Goal: Transaction & Acquisition: Purchase product/service

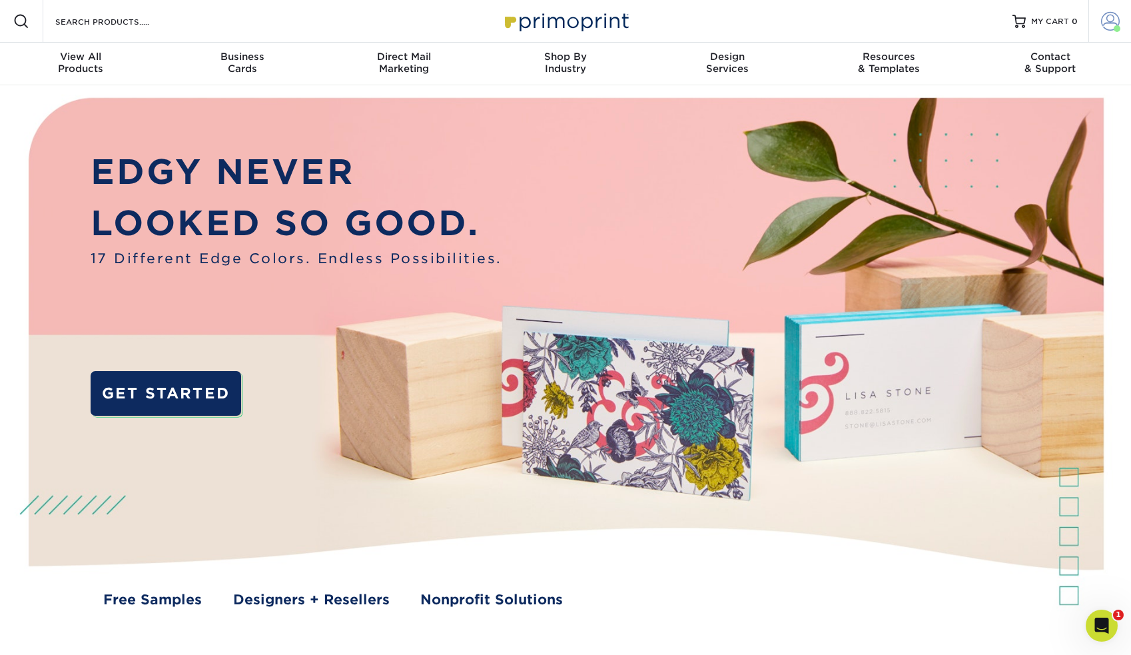
click at [1112, 33] on link "Account" at bounding box center [1109, 21] width 43 height 43
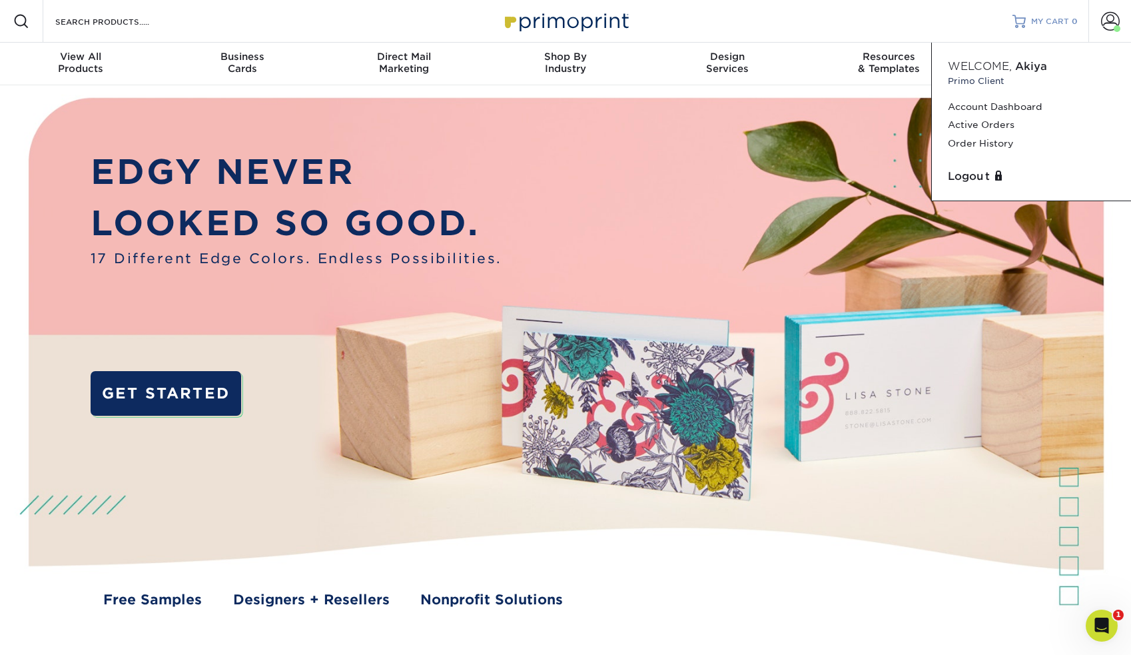
click at [1054, 29] on link "MY CART 0" at bounding box center [1044, 21] width 65 height 43
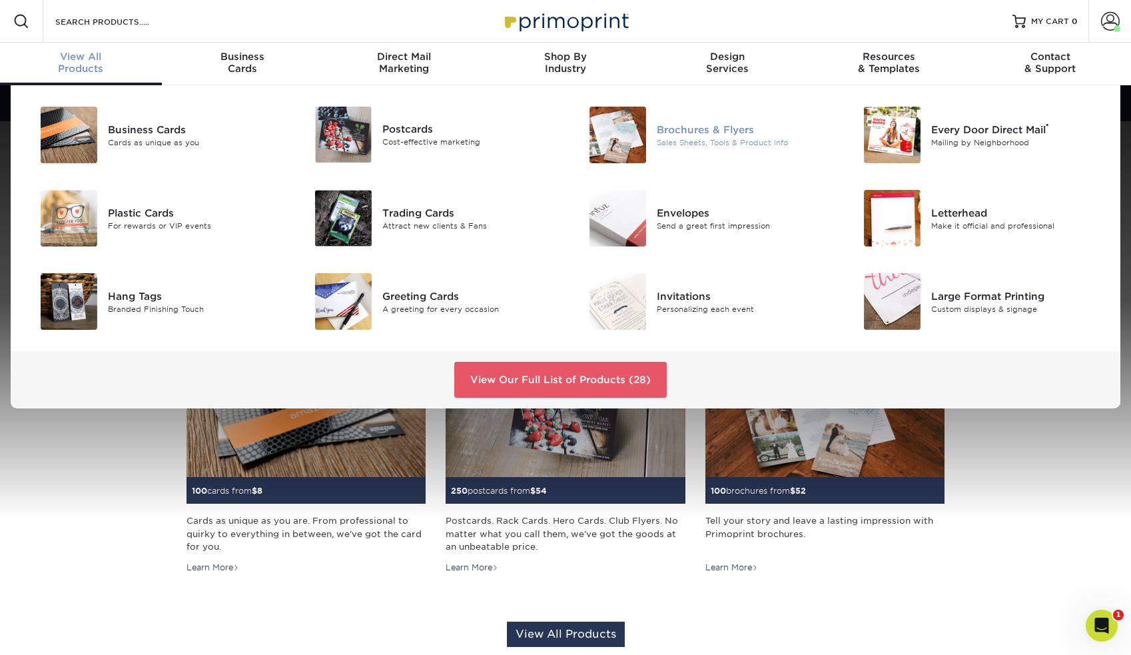
click at [689, 124] on div "Brochures & Flyers" at bounding box center [743, 129] width 173 height 15
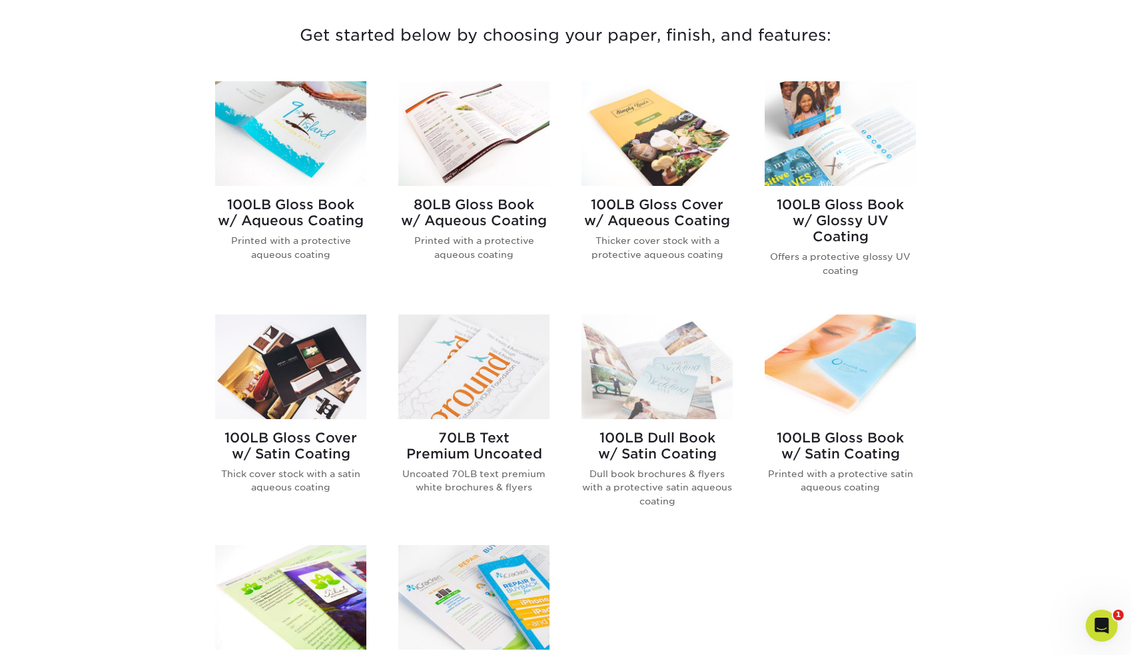
scroll to position [517, 0]
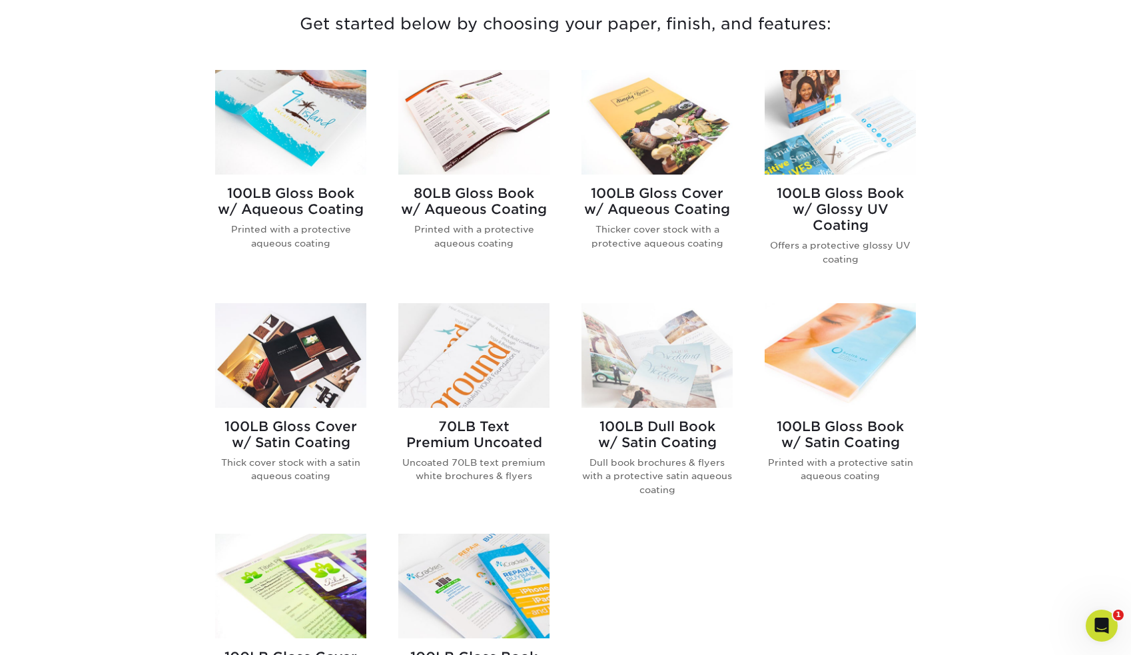
click at [330, 210] on h2 "100LB Gloss Book w/ Aqueous Coating" at bounding box center [290, 201] width 151 height 32
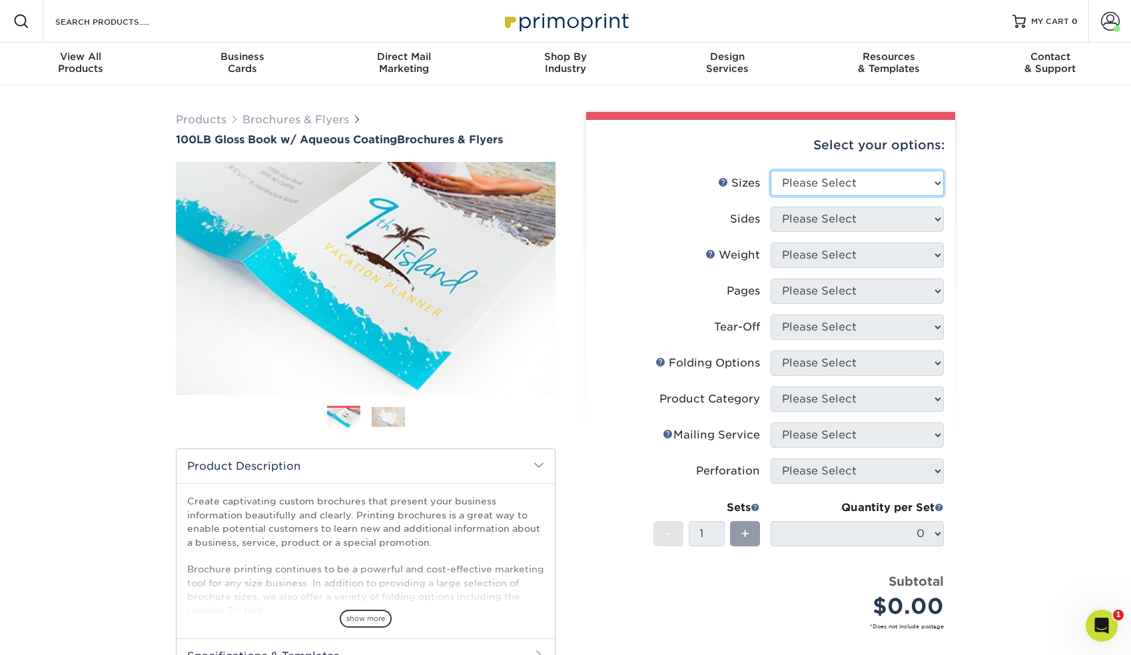
select select "8.50x11.00"
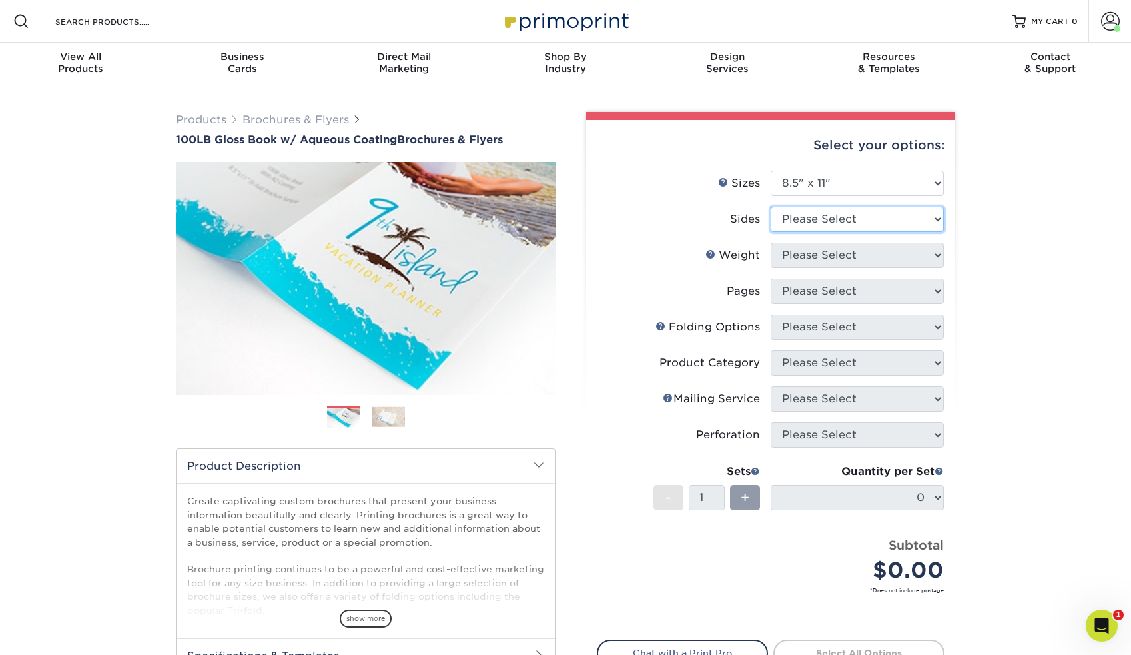
select select "13abbda7-1d64-4f25-8bb2-c179b224825d"
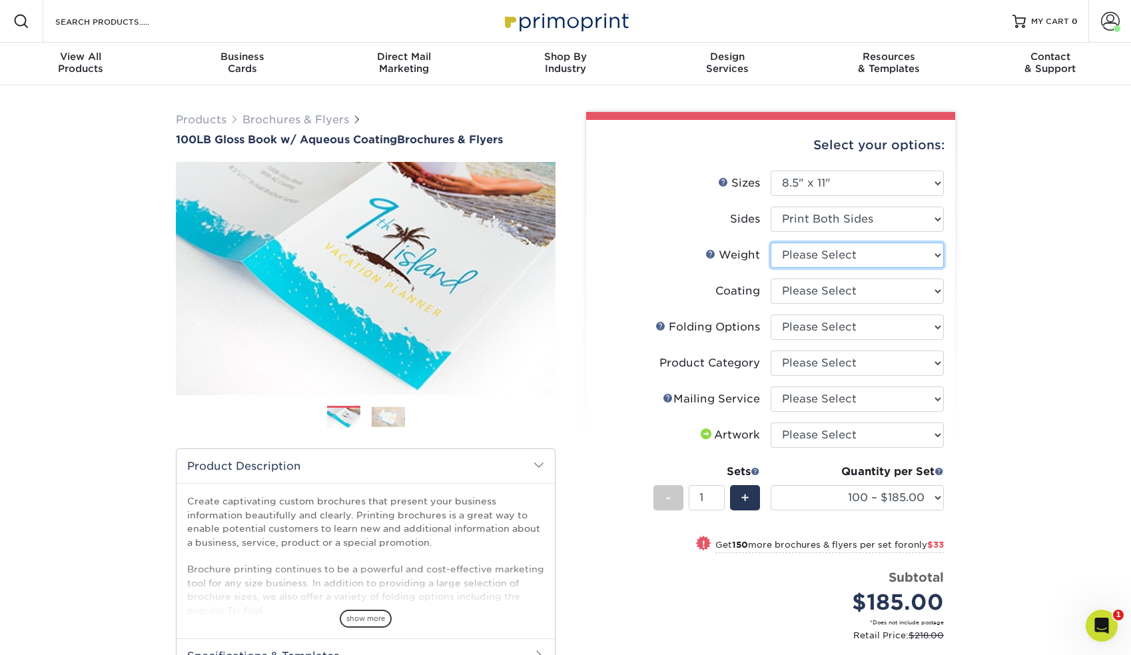
select select "100LB"
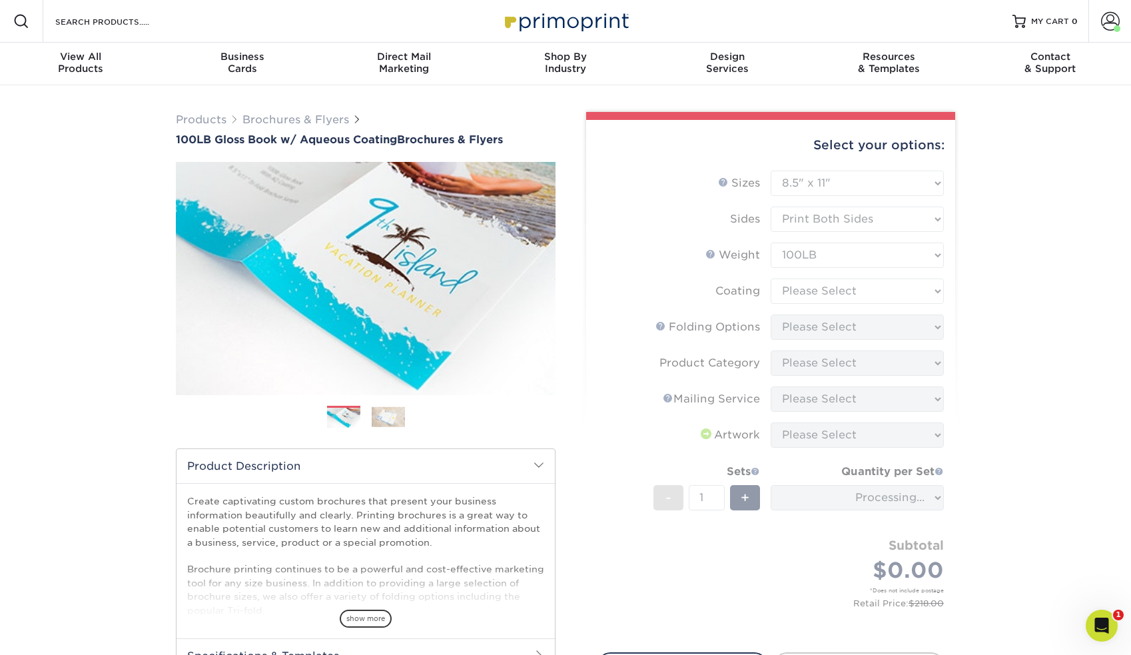
click at [802, 291] on form "Sizes Help Sizes Please Select 3.5" x 8.5" 3.5" x 11" 3.67" x 8.5" 4" x 6" 4" x…" at bounding box center [771, 404] width 348 height 466
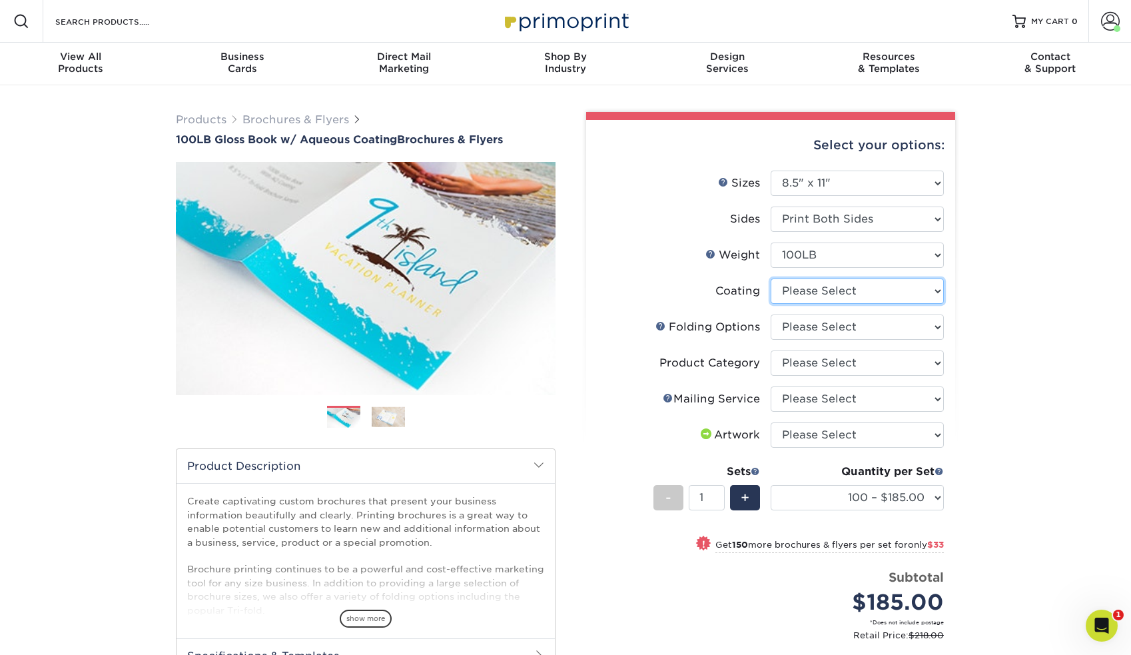
select select "d41dab50-ff65-4f4f-bb17-2afe4d36ae33"
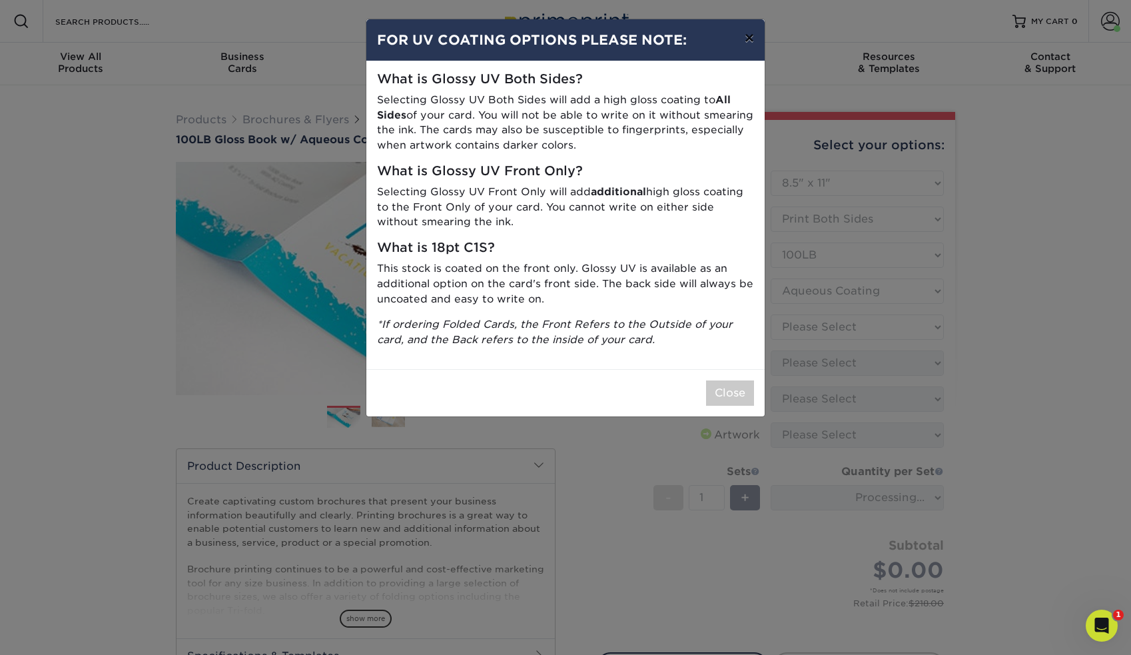
click at [751, 35] on button "×" at bounding box center [749, 37] width 31 height 37
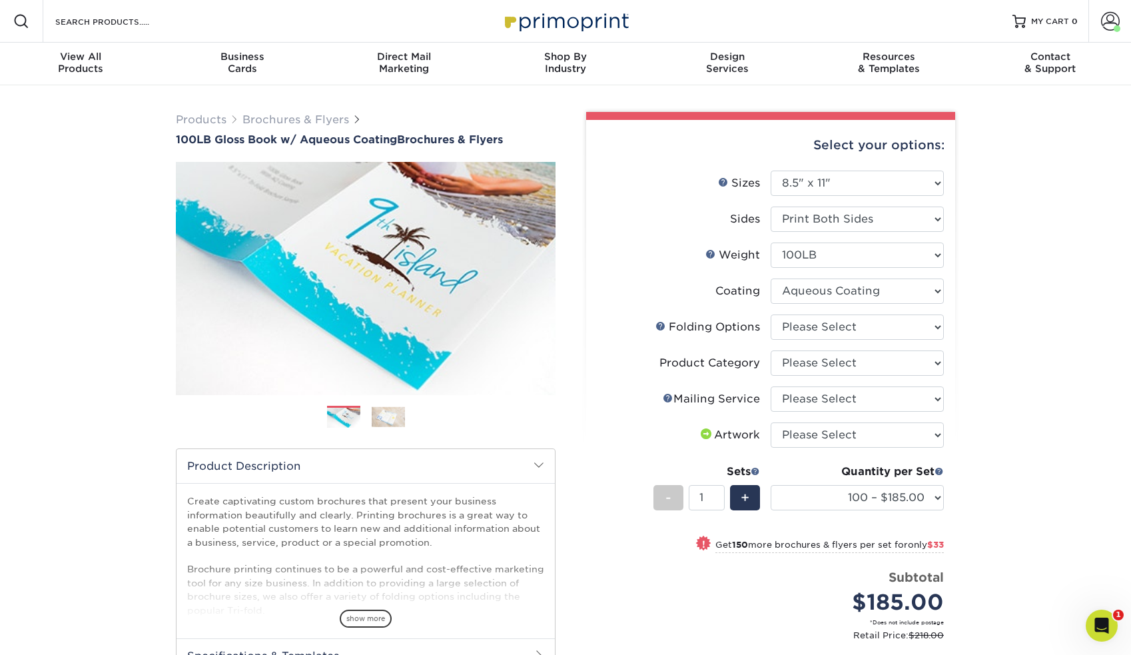
click at [807, 313] on li "Coating" at bounding box center [770, 296] width 346 height 36
select select "beabd50a-9461-4c61-85af-315242fc817b"
select select "1a668080-6b7c-4174-b399-2c3833b27ef4"
select select "3e5e9bdd-d78a-4c28-a41d-fe1407925ca6"
select select "upload"
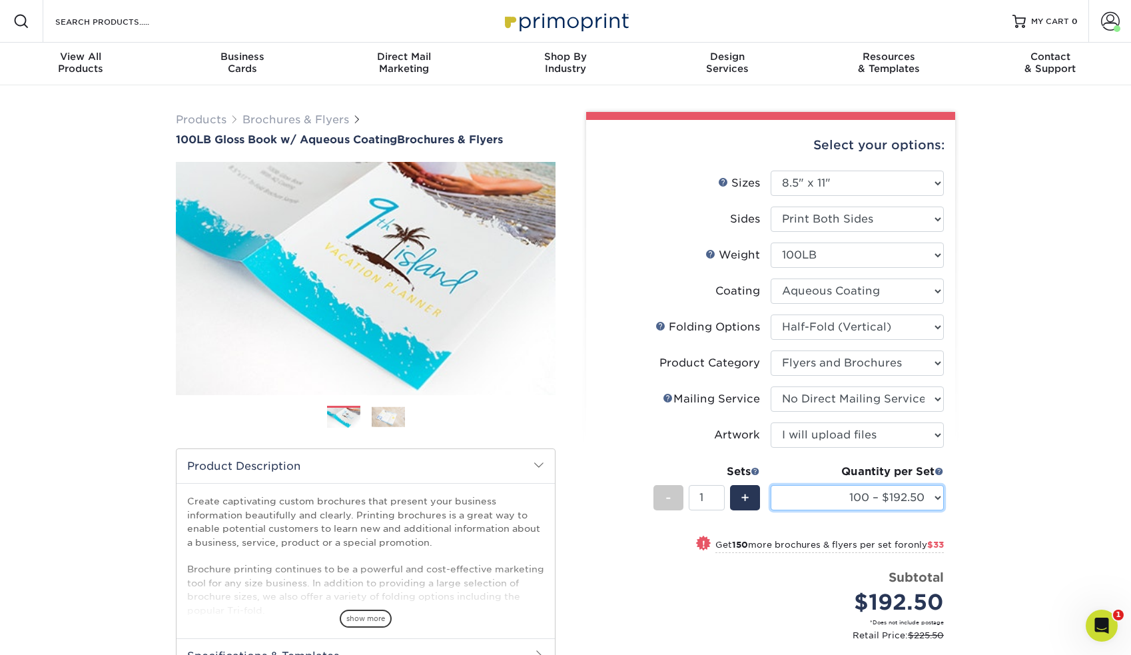
select select "1000 – $277.75"
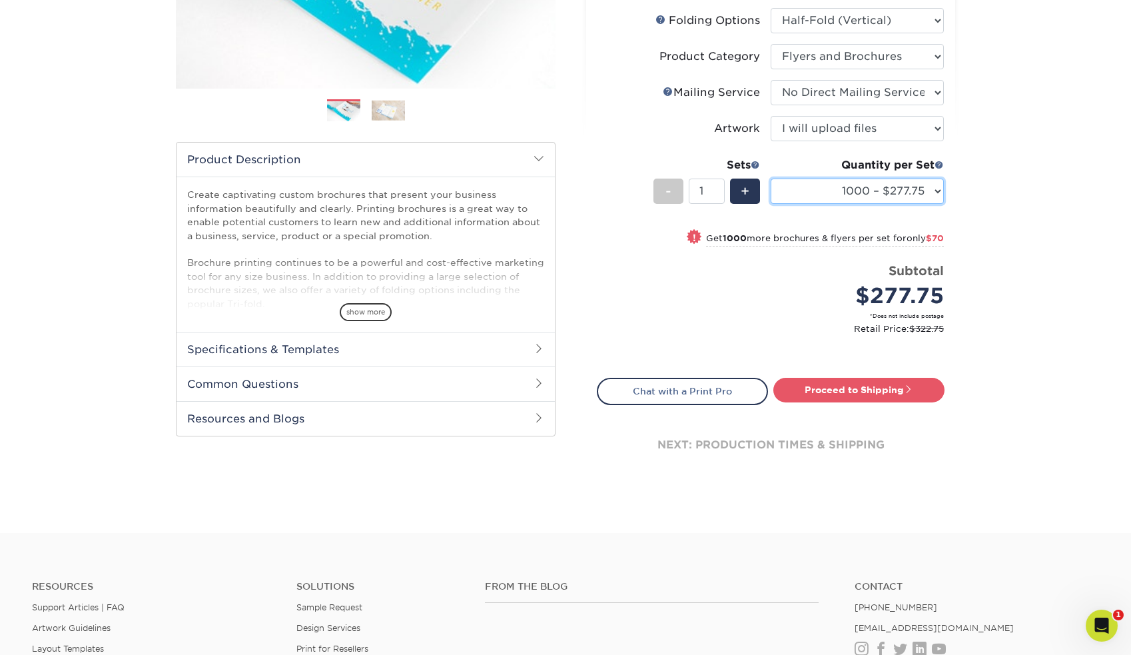
scroll to position [310, 0]
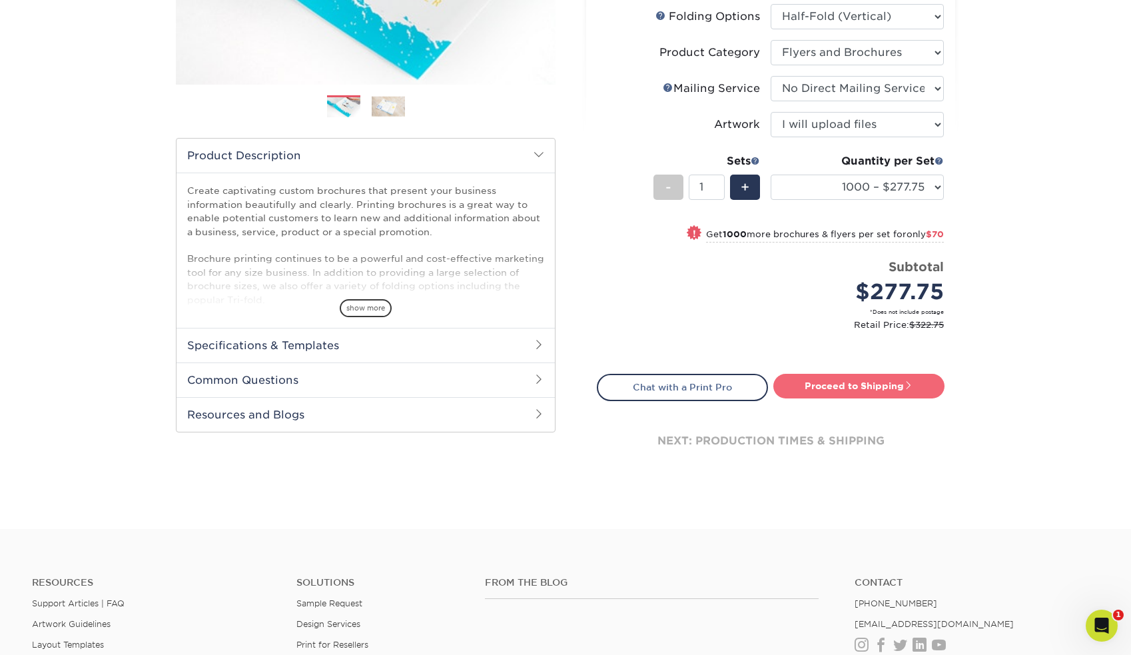
click at [873, 394] on link "Proceed to Shipping" at bounding box center [858, 386] width 171 height 24
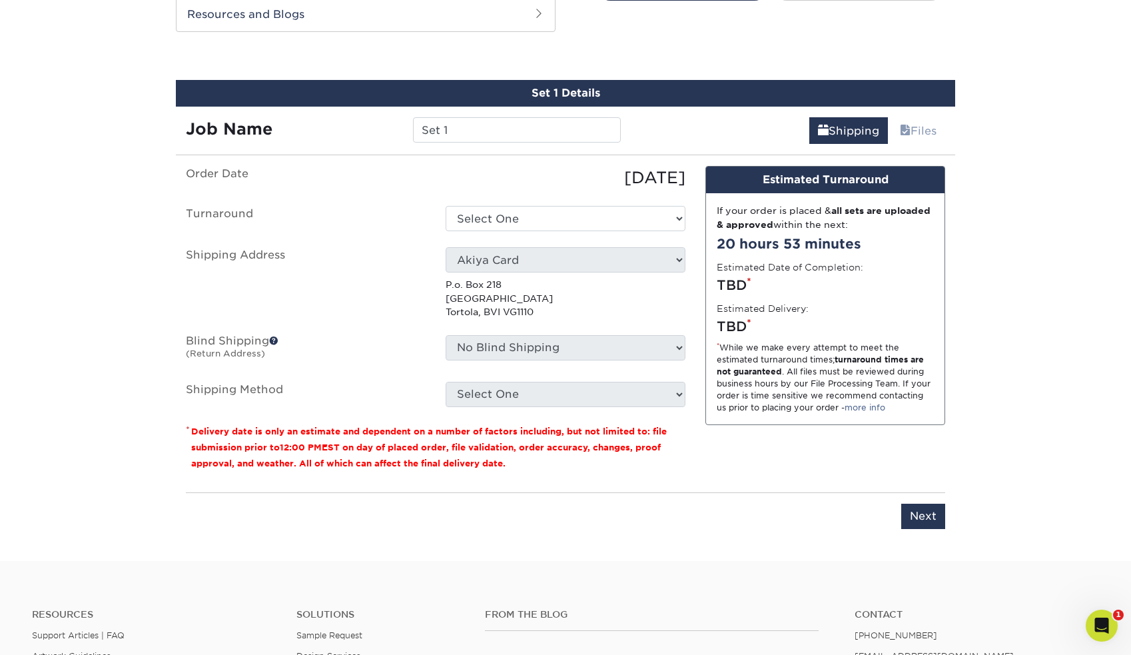
scroll to position [719, 0]
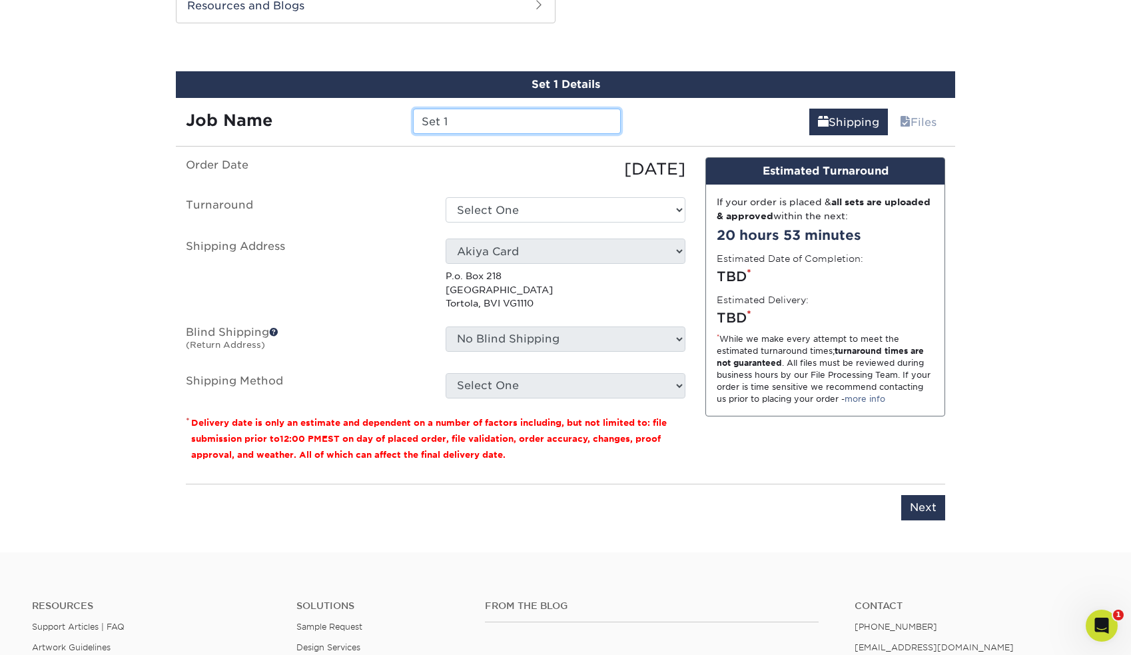
click at [454, 125] on input "Set 1" at bounding box center [516, 121] width 207 height 25
drag, startPoint x: 455, startPoint y: 123, endPoint x: 312, endPoint y: 106, distance: 143.5
click at [312, 109] on div "Job Name Set 1" at bounding box center [403, 121] width 455 height 25
type input "Olany Brochure 2026"
click at [624, 287] on p "P.o. Box 218 Road Town Tortola, BVI VG1110" at bounding box center [566, 289] width 240 height 41
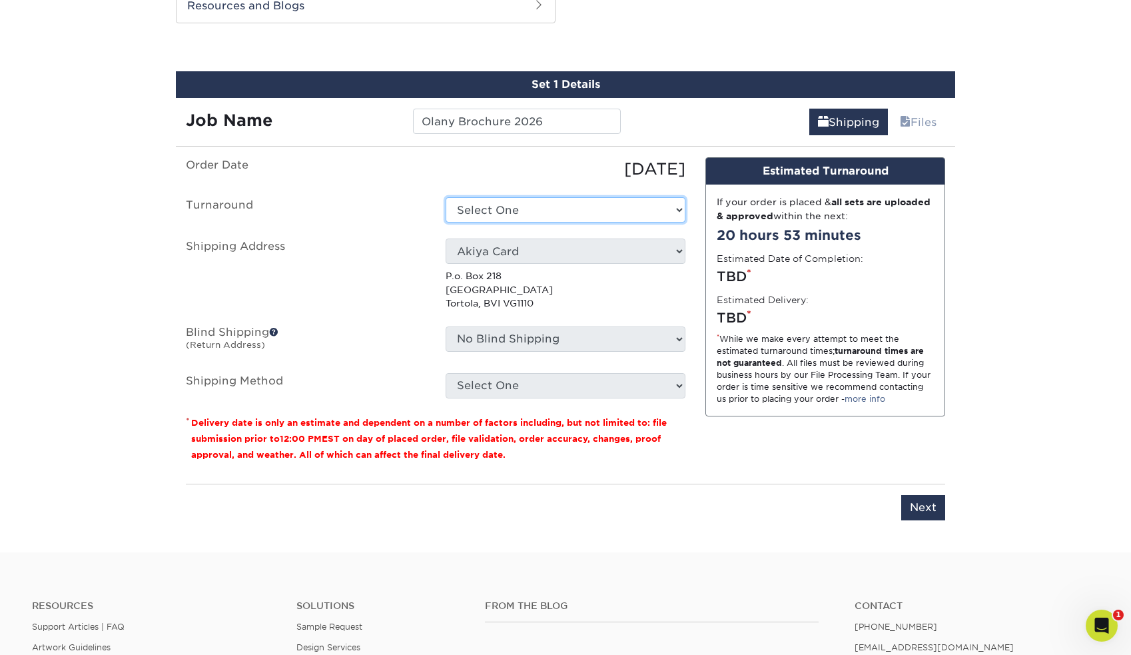
select select "2c1d1c8e-4022-42b3-9543-e23a2d00ec01"
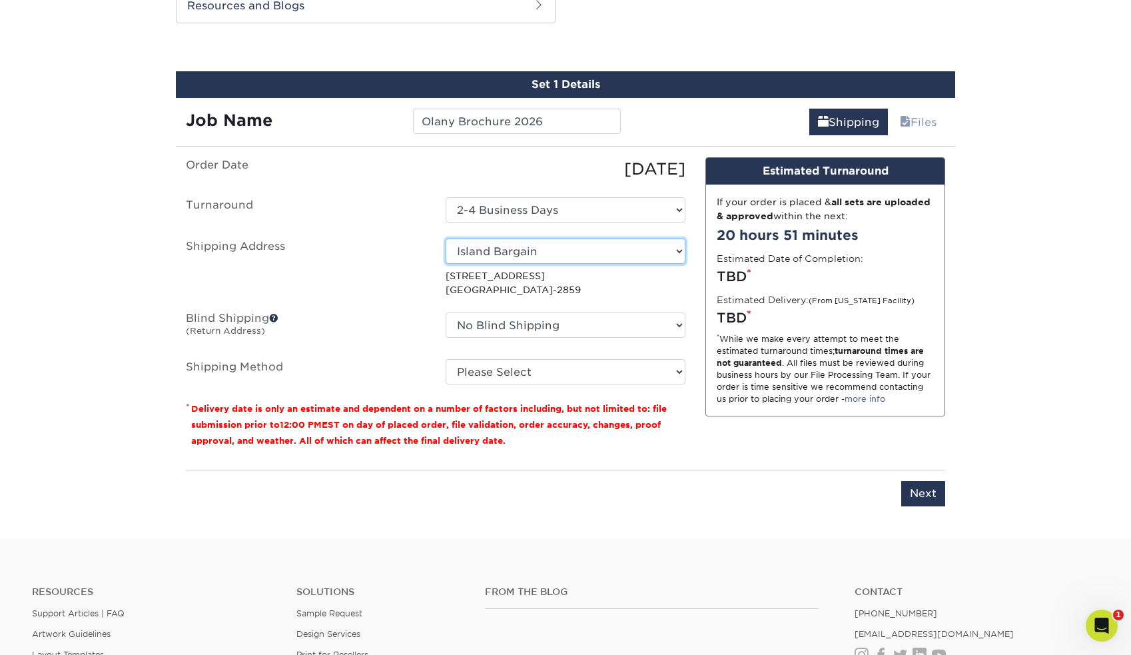
select select "newaddress"
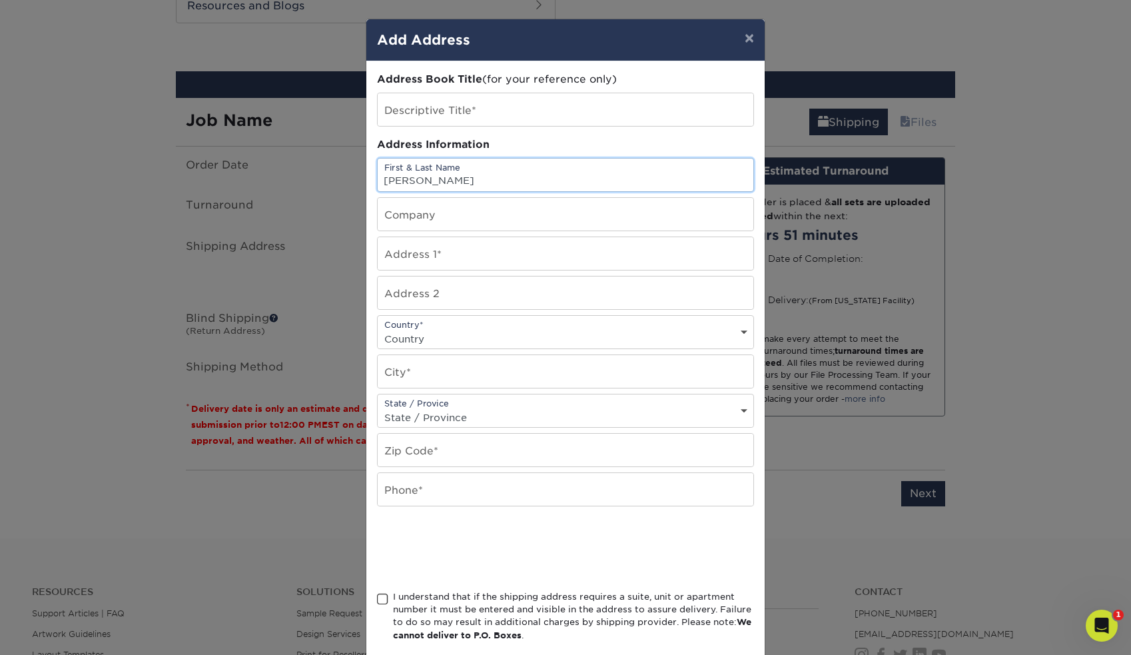
type input "[PERSON_NAME]"
type input "Radio Doctor Sales"
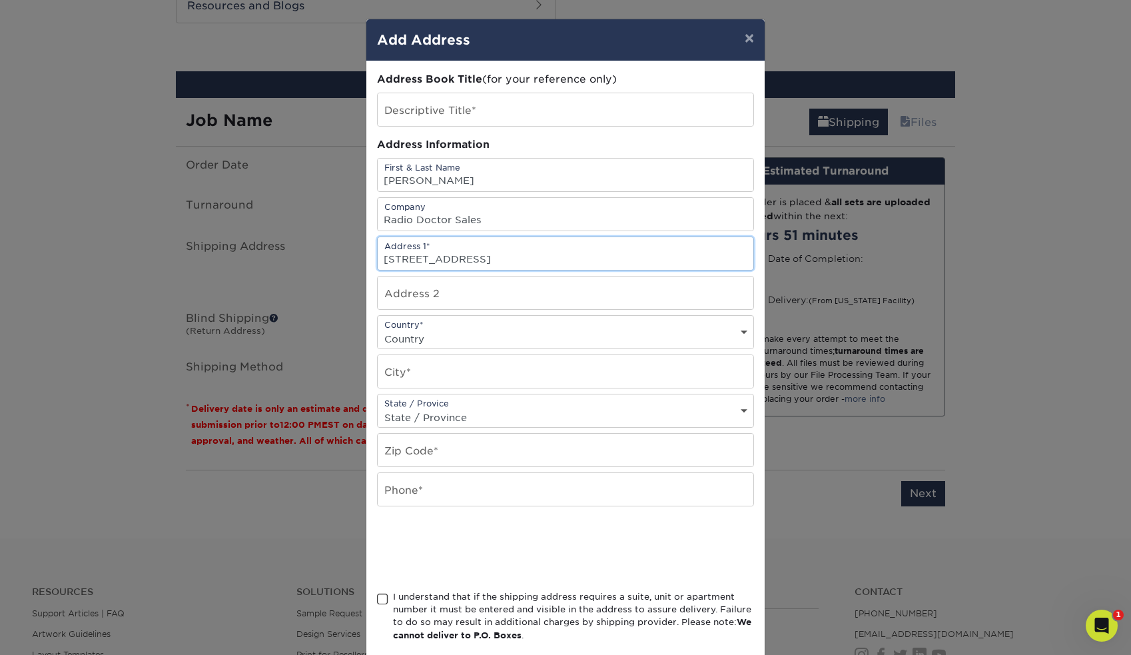
type input "10205 NW 108th AVE STE 1"
select select "US"
type input "33178"
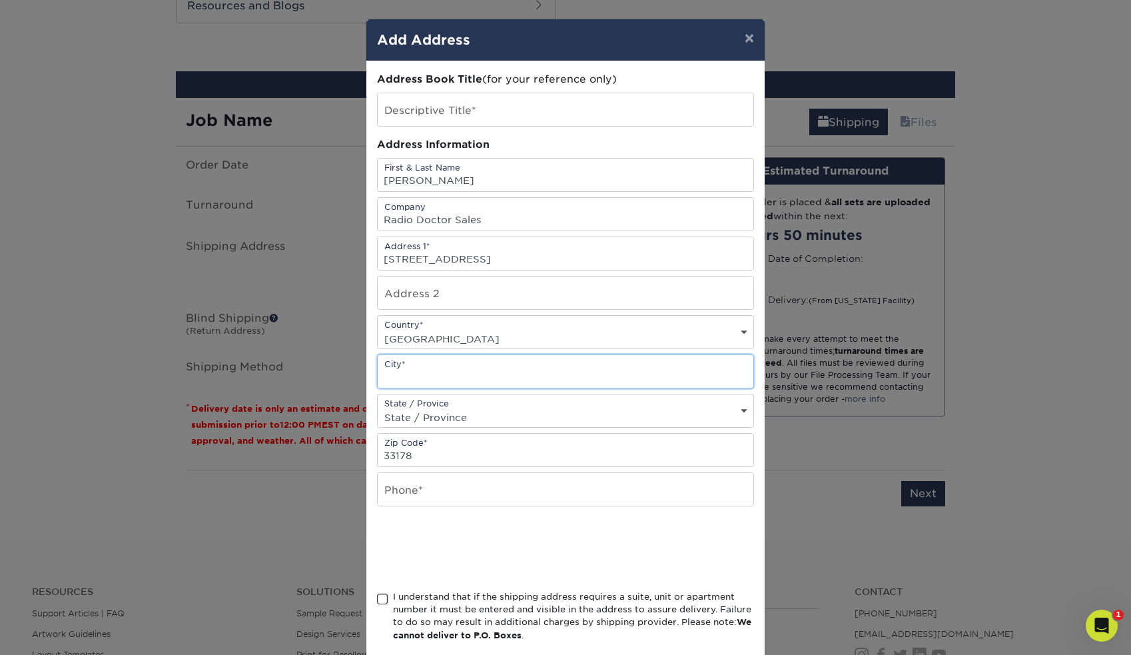
click at [445, 376] on input "text" at bounding box center [566, 371] width 376 height 33
click at [745, 374] on input "Medley" at bounding box center [566, 371] width 376 height 33
click at [615, 378] on input "Medley" at bounding box center [566, 371] width 376 height 33
type input "Medley"
select select "FL"
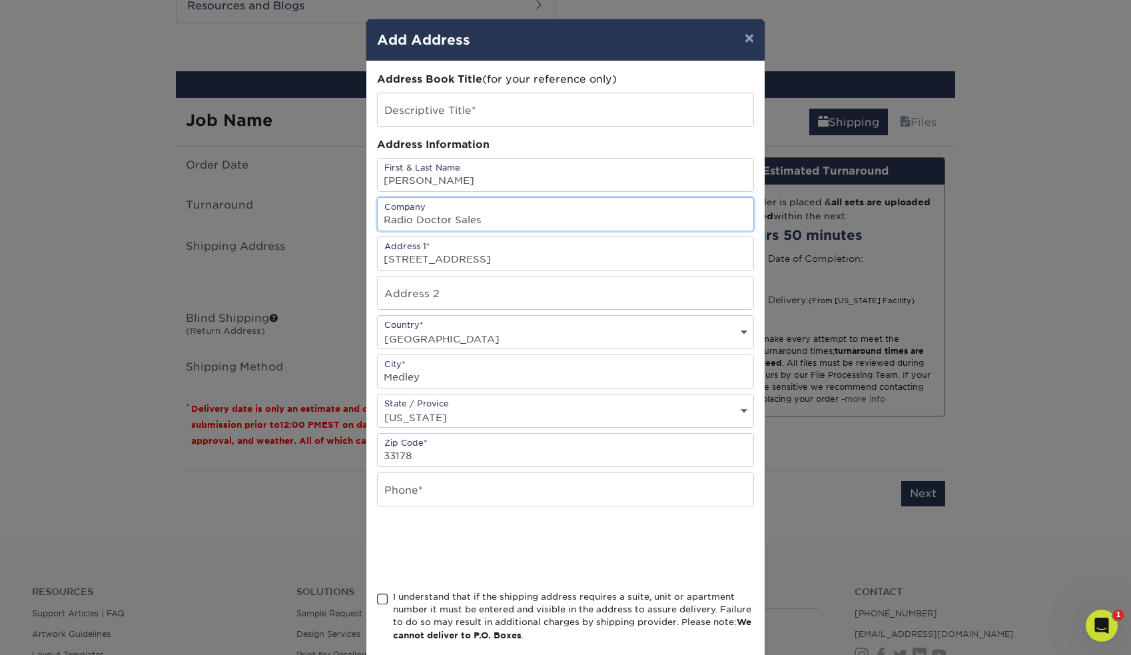
drag, startPoint x: 494, startPoint y: 220, endPoint x: 480, endPoint y: 221, distance: 14.7
click at [480, 221] on input "Radio Doctor Sales" at bounding box center [566, 214] width 376 height 33
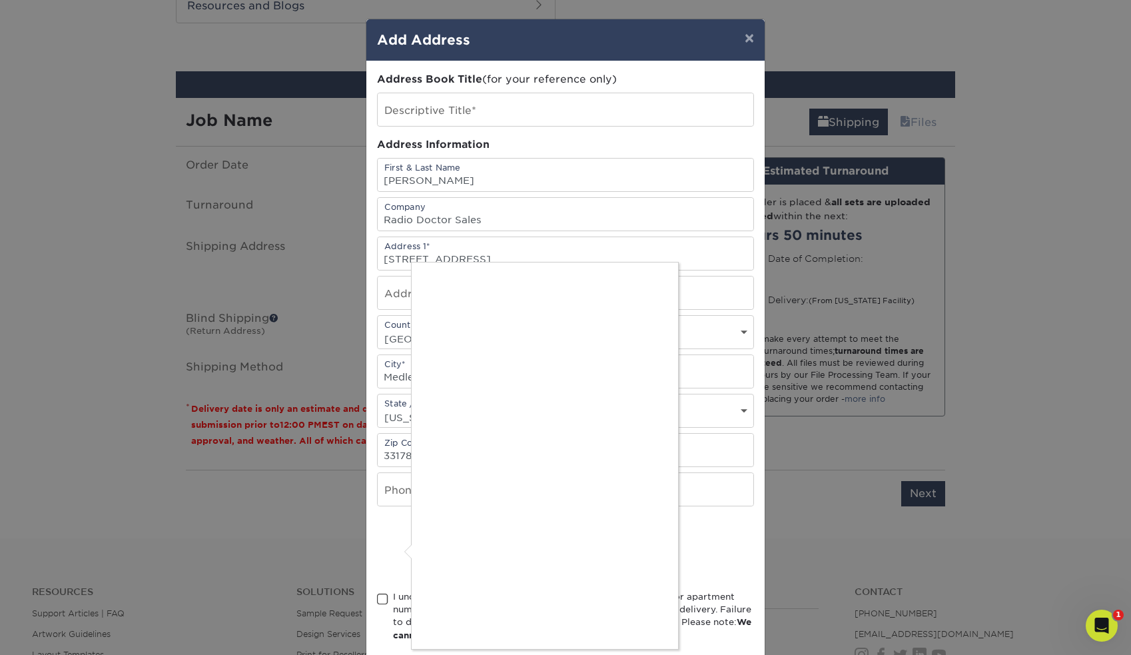
click at [393, 499] on div at bounding box center [565, 327] width 1131 height 655
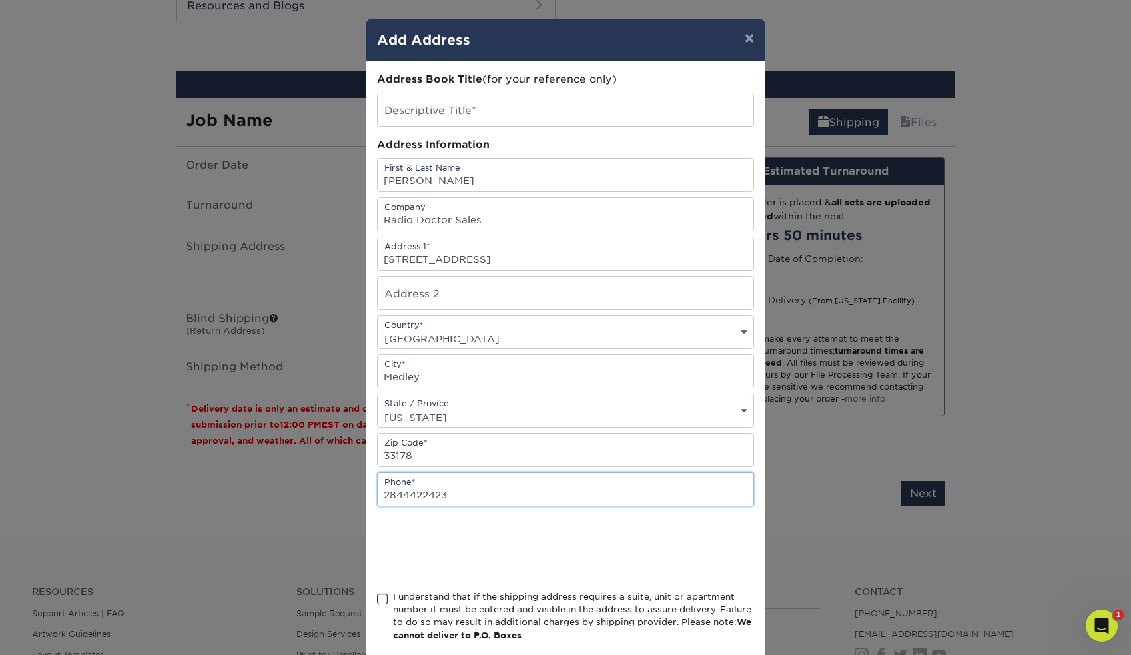
type input "2844422423"
click at [381, 599] on span at bounding box center [382, 599] width 11 height 13
click at [0, 0] on input "I understand that if the shipping address requires a suite, unit or apartment n…" at bounding box center [0, 0] width 0 height 0
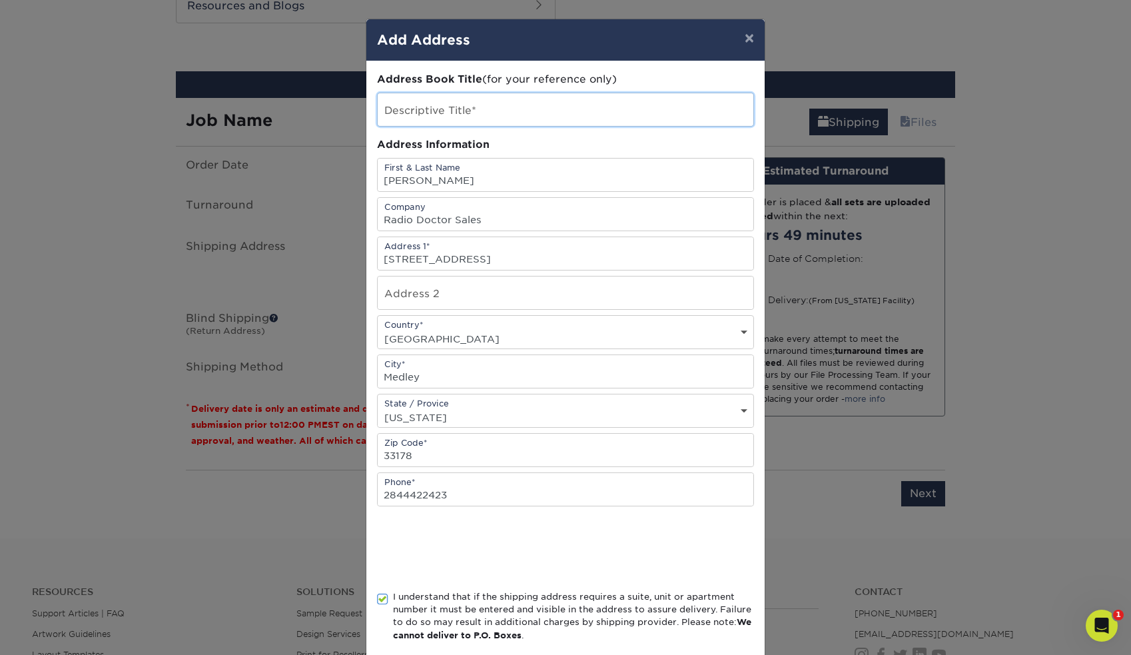
click at [414, 105] on input "text" at bounding box center [566, 109] width 376 height 33
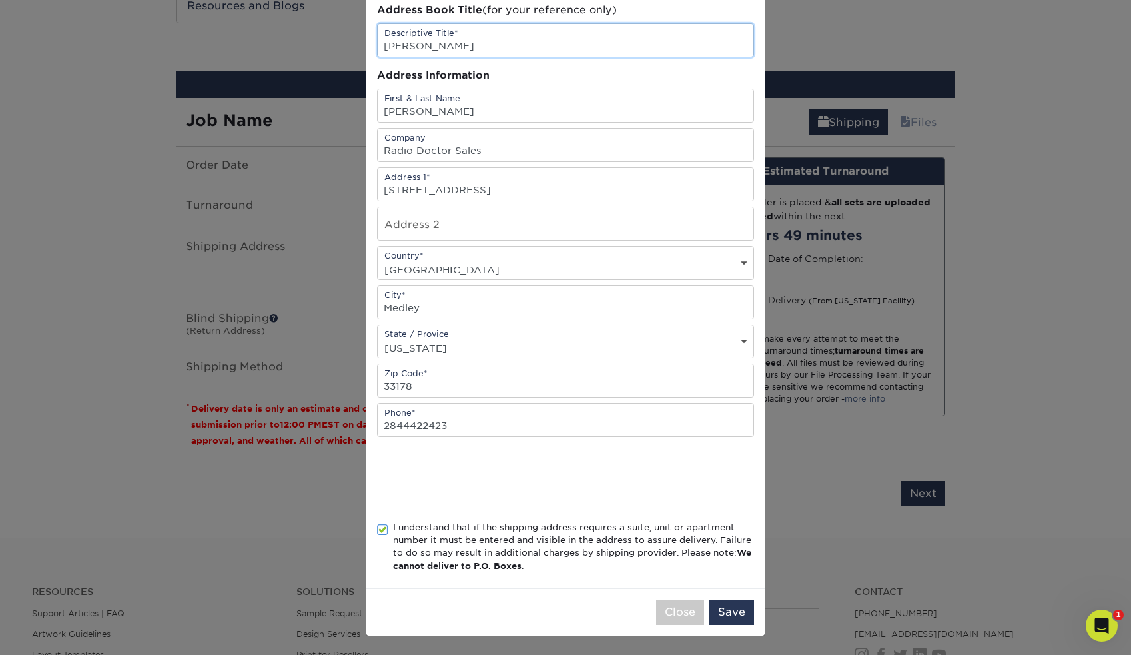
scroll to position [73, 0]
type input "Crowley"
click at [740, 614] on button "Save" at bounding box center [731, 611] width 45 height 25
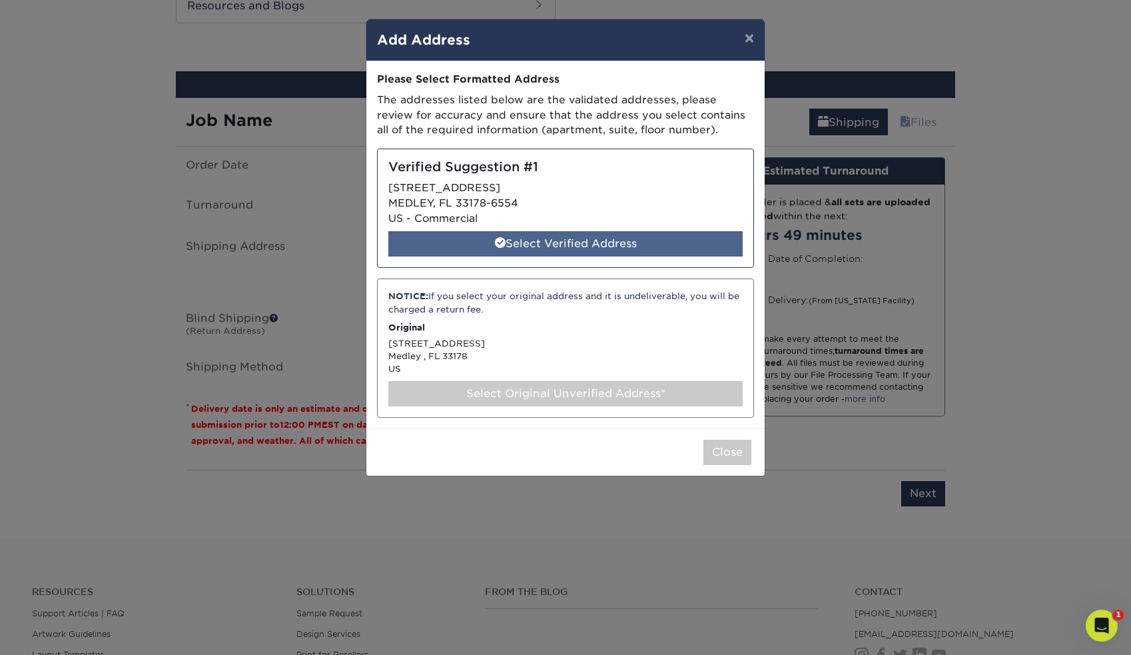
click at [558, 247] on div "Select Verified Address" at bounding box center [565, 243] width 354 height 25
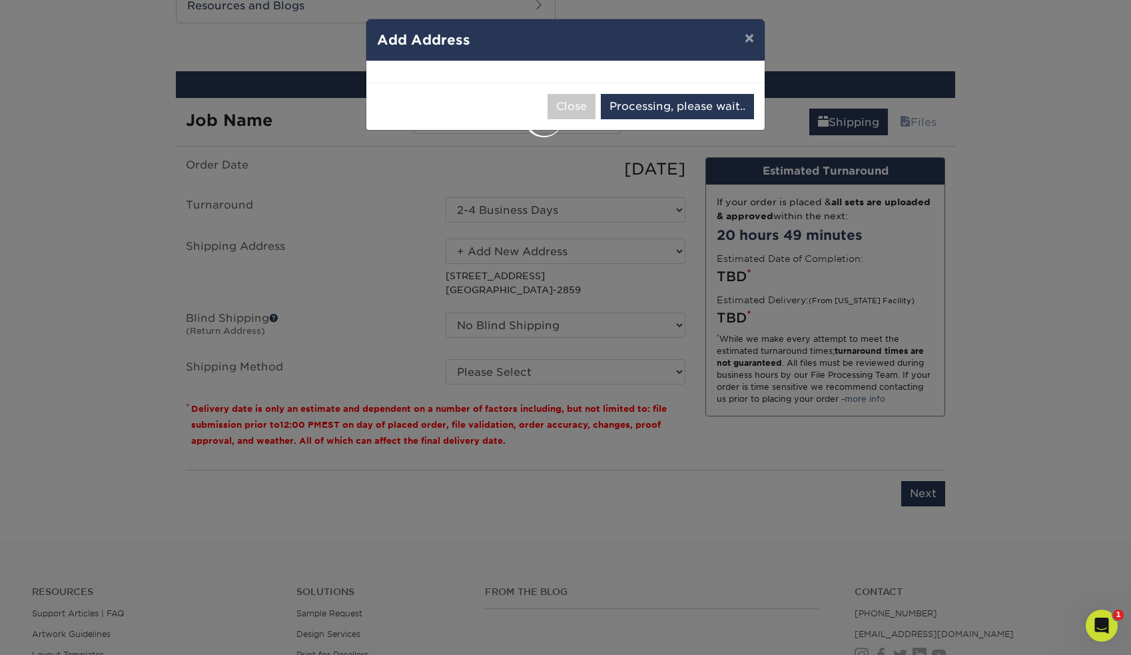
select select "285733"
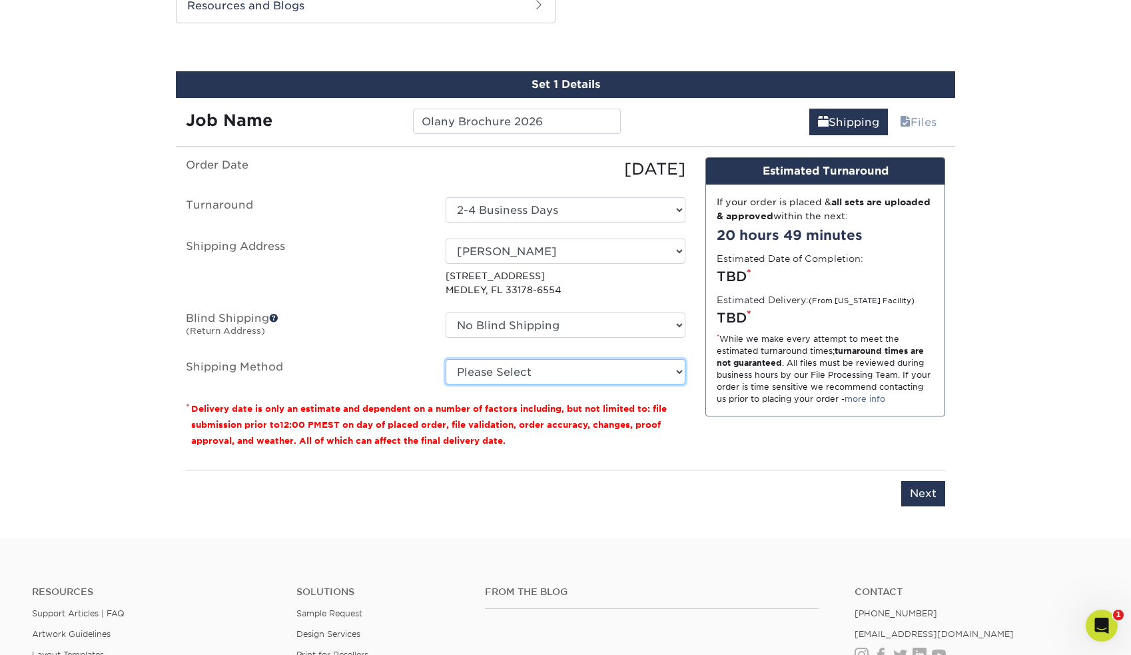
select select "03"
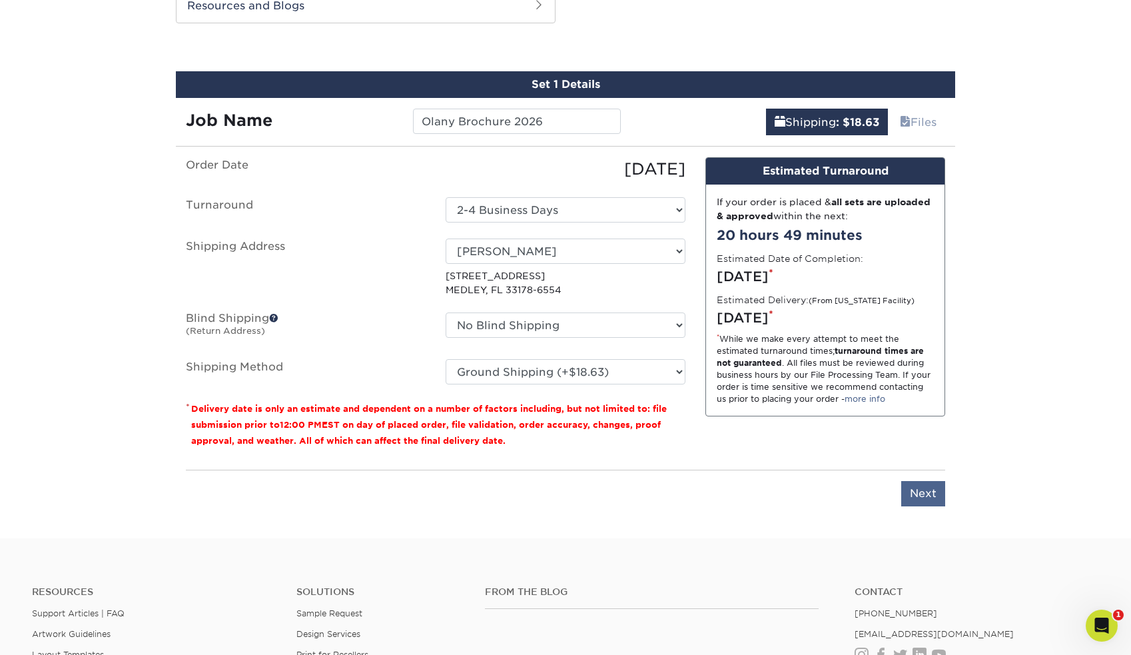
click at [924, 487] on input "Next" at bounding box center [923, 493] width 44 height 25
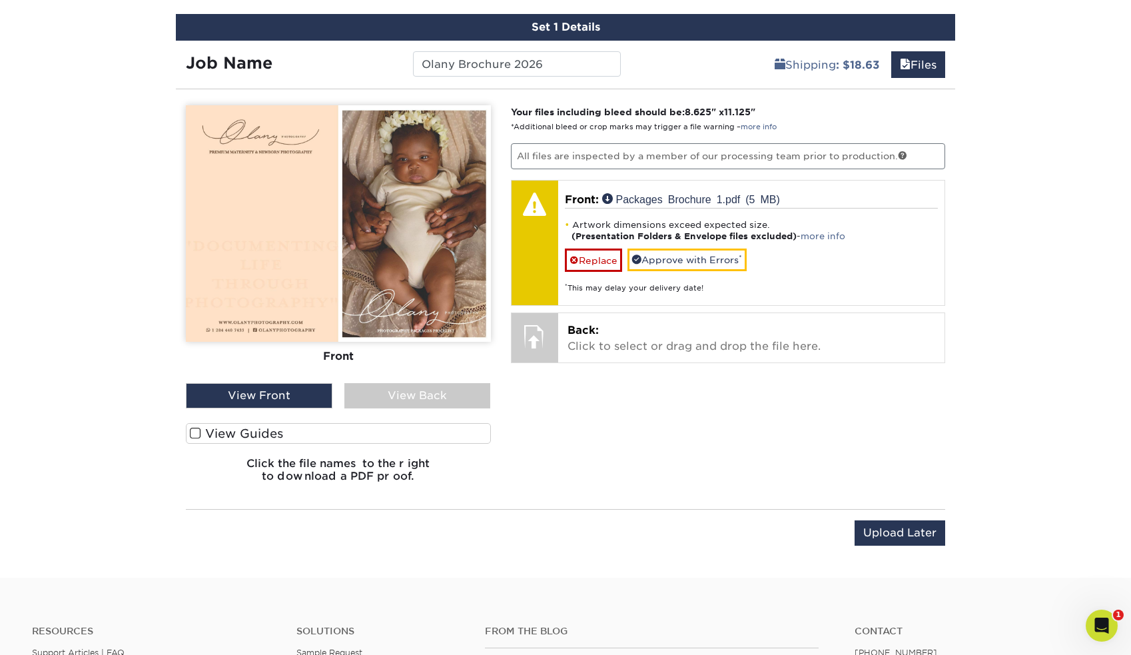
scroll to position [775, 0]
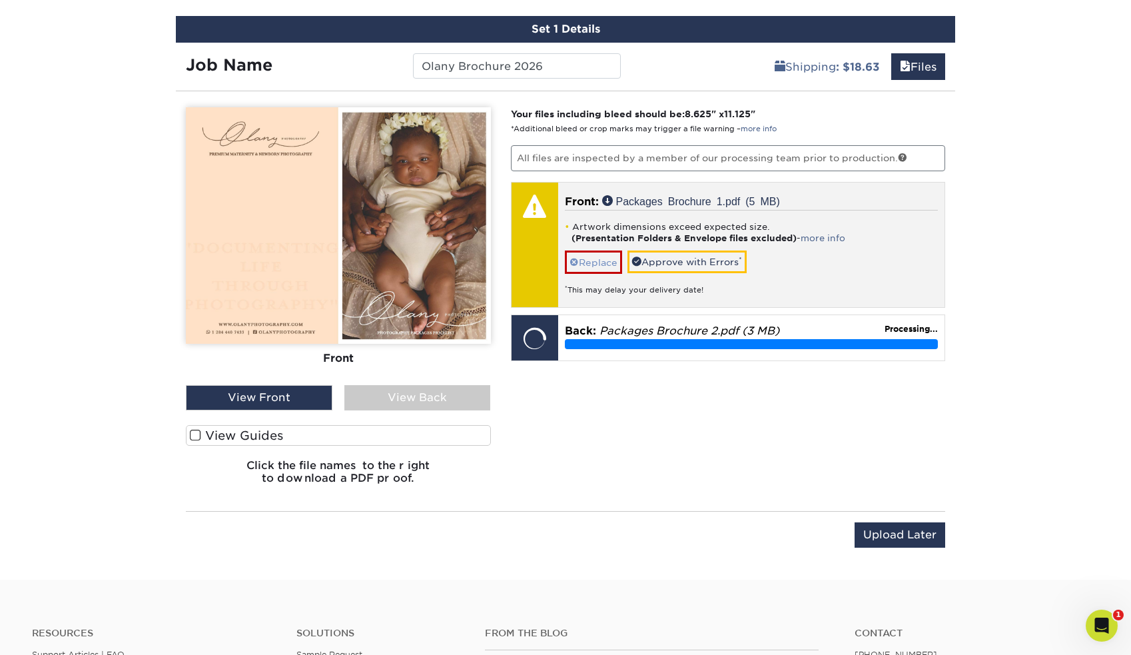
click at [599, 262] on link "Replace" at bounding box center [593, 261] width 57 height 23
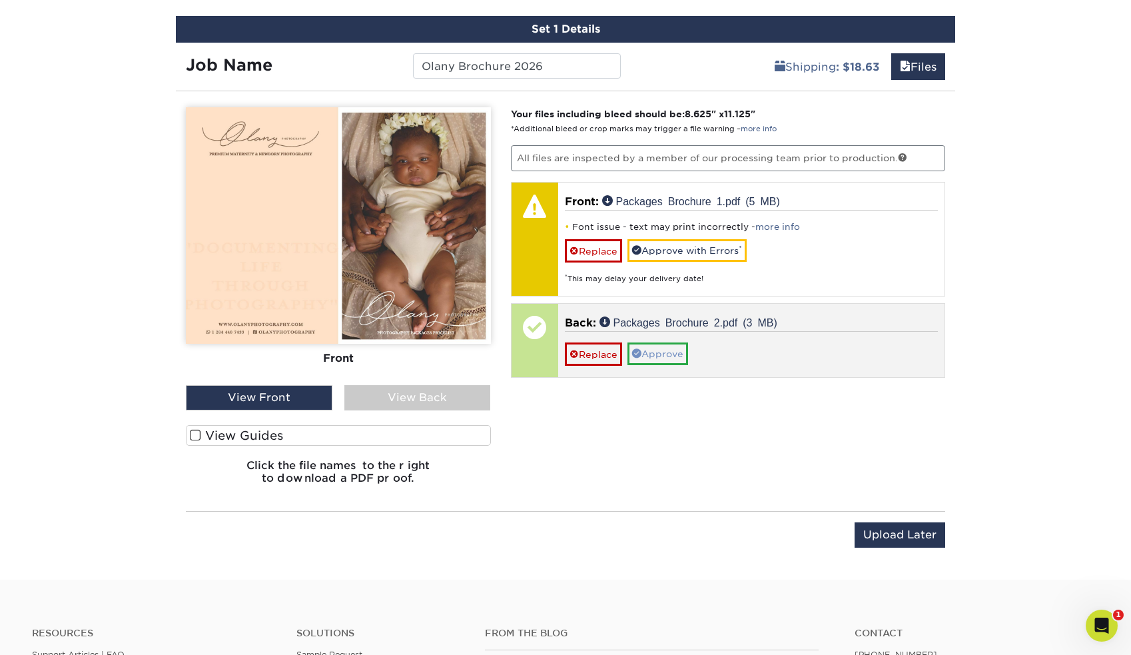
click at [668, 352] on link "Approve" at bounding box center [657, 353] width 61 height 23
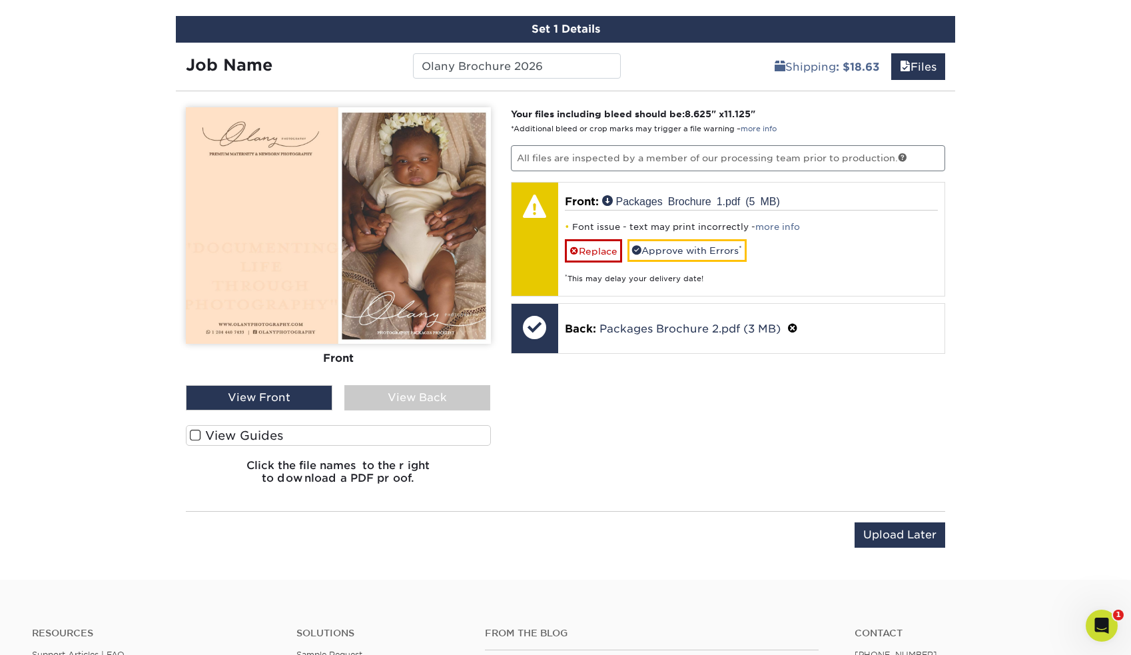
click at [280, 398] on div "View Front" at bounding box center [259, 397] width 147 height 25
click at [226, 430] on label "View Guides" at bounding box center [338, 435] width 305 height 21
click at [0, 0] on input "View Guides" at bounding box center [0, 0] width 0 height 0
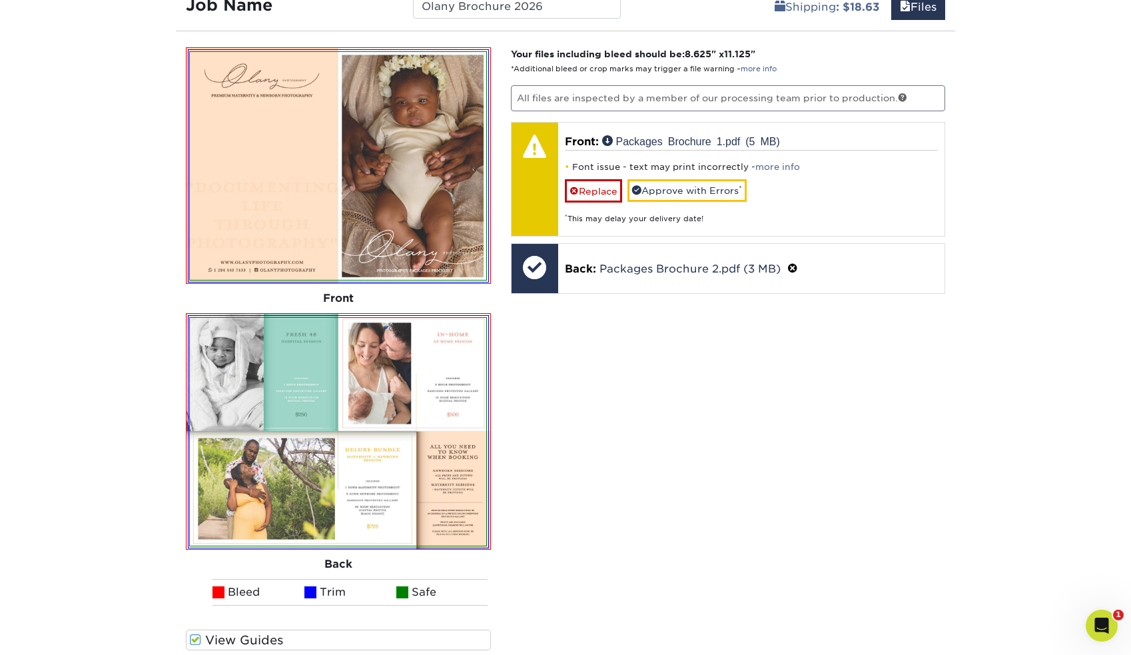
scroll to position [834, 0]
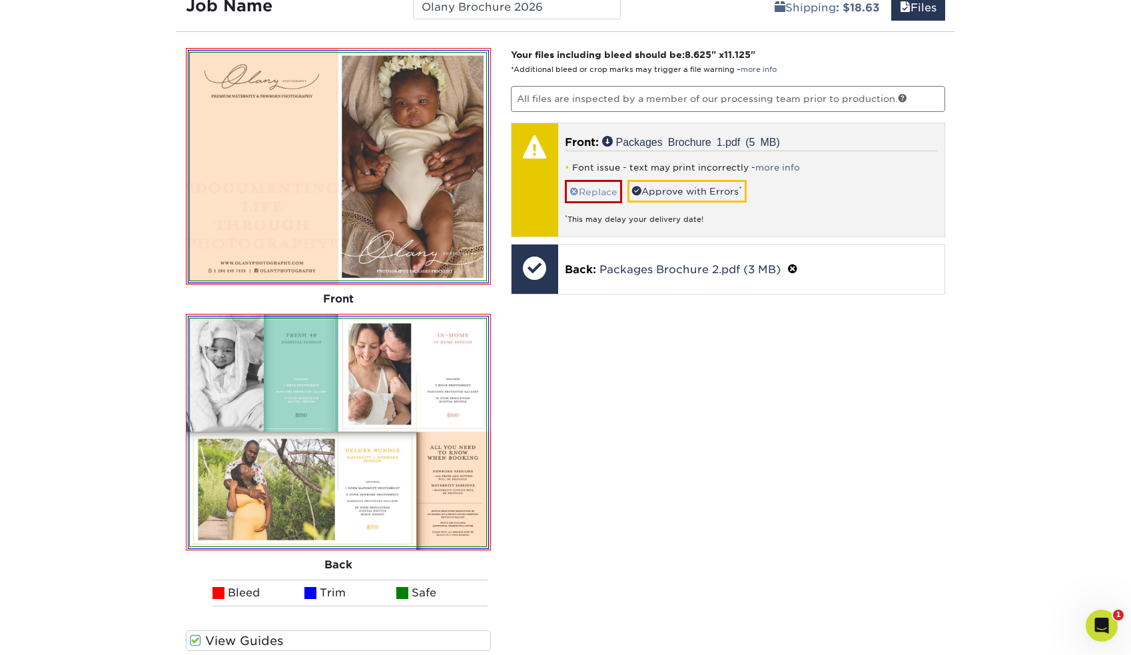
click at [571, 188] on span at bounding box center [573, 191] width 9 height 11
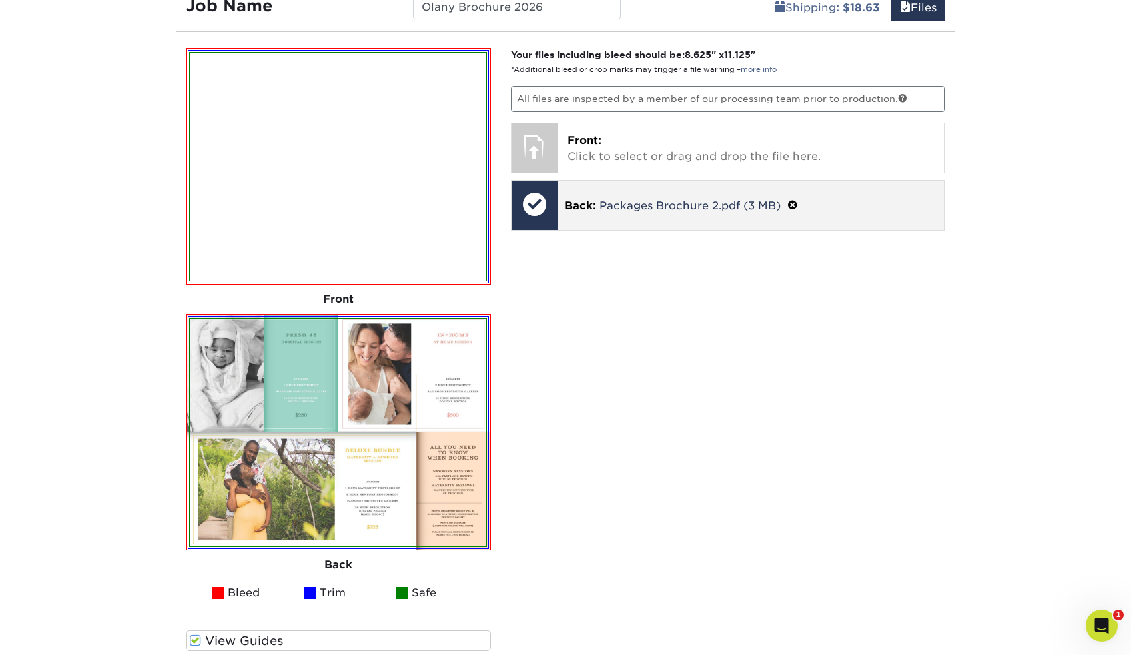
click at [796, 199] on span at bounding box center [792, 205] width 11 height 13
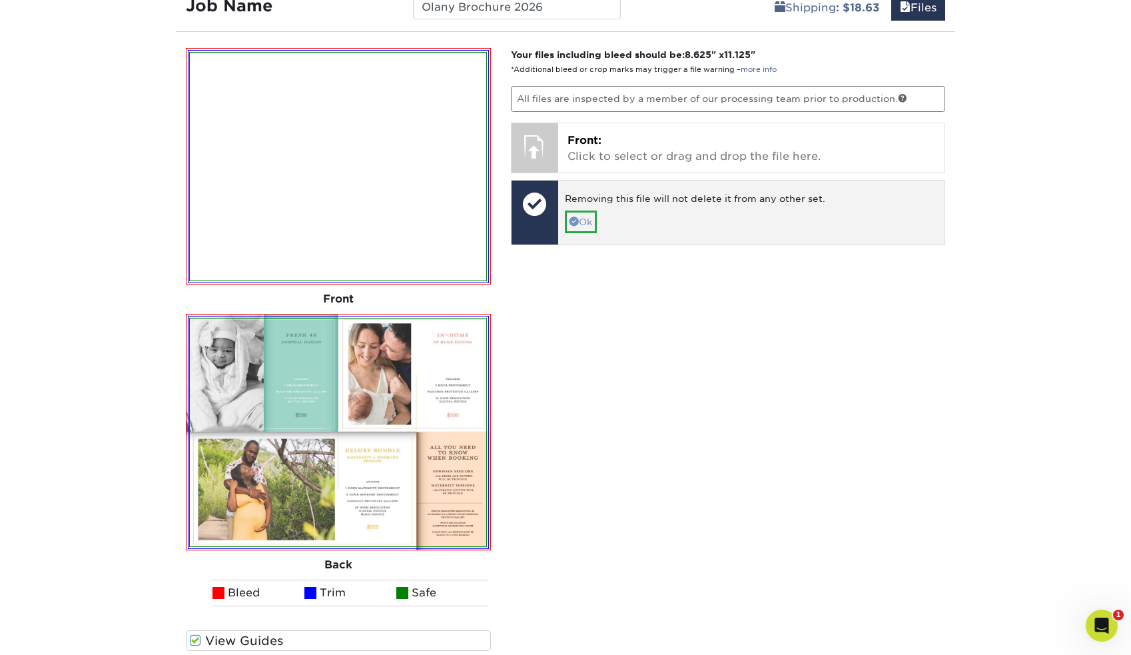
click at [571, 220] on span at bounding box center [573, 220] width 9 height 9
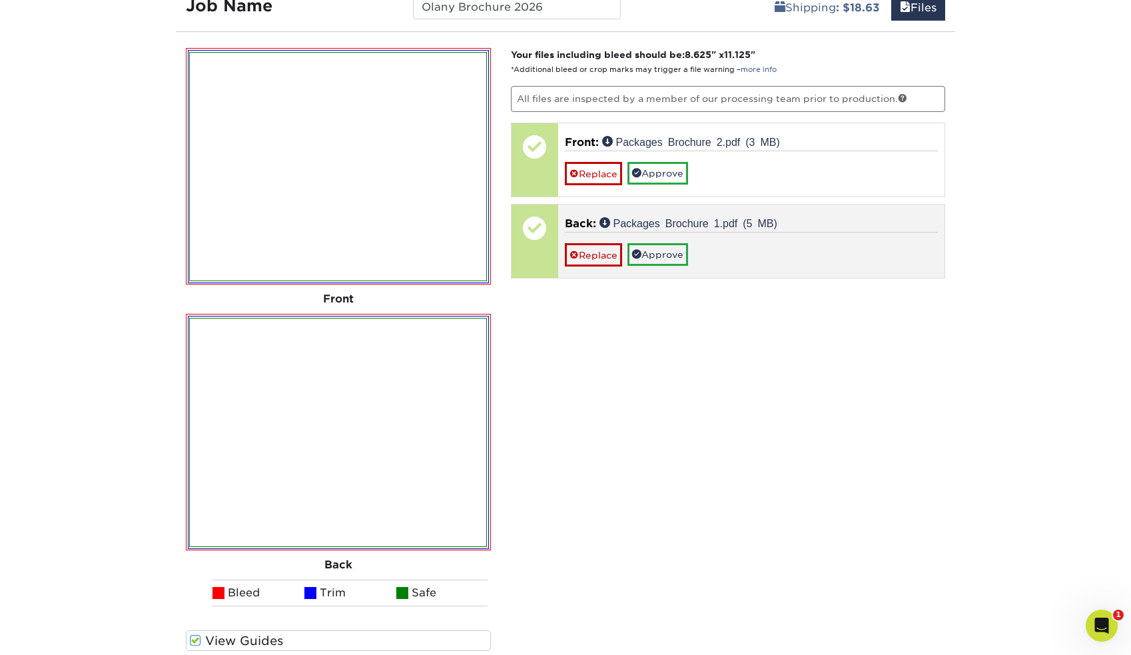
scroll to position [877, 0]
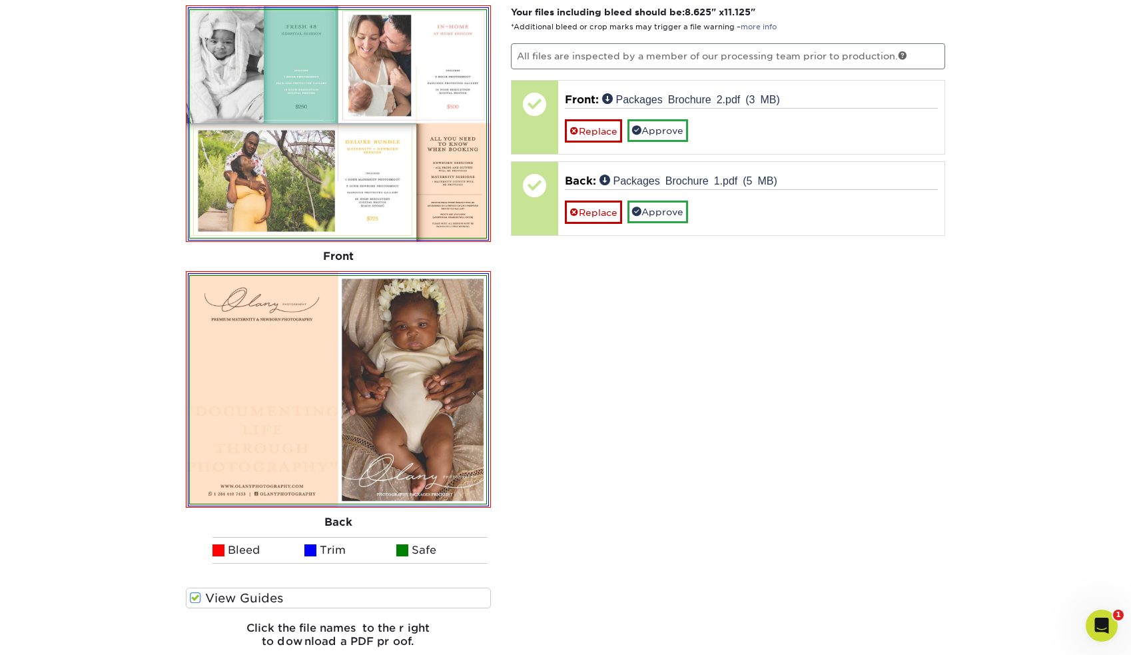
click at [198, 600] on span at bounding box center [195, 597] width 11 height 13
click at [0, 0] on input "View Guides" at bounding box center [0, 0] width 0 height 0
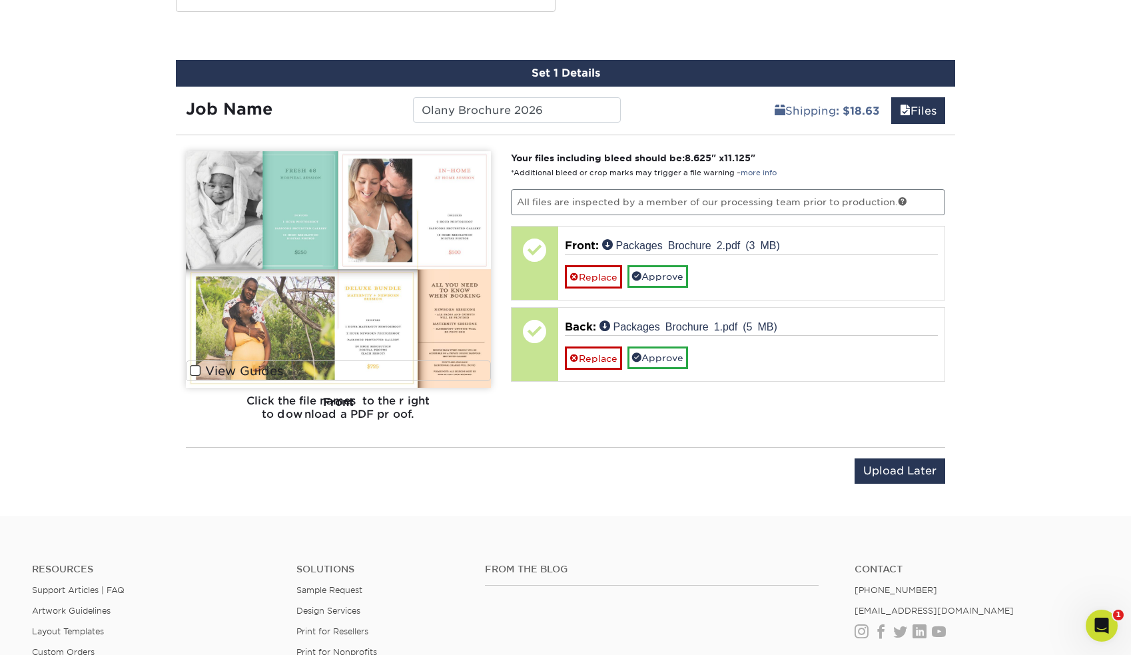
scroll to position [726, 0]
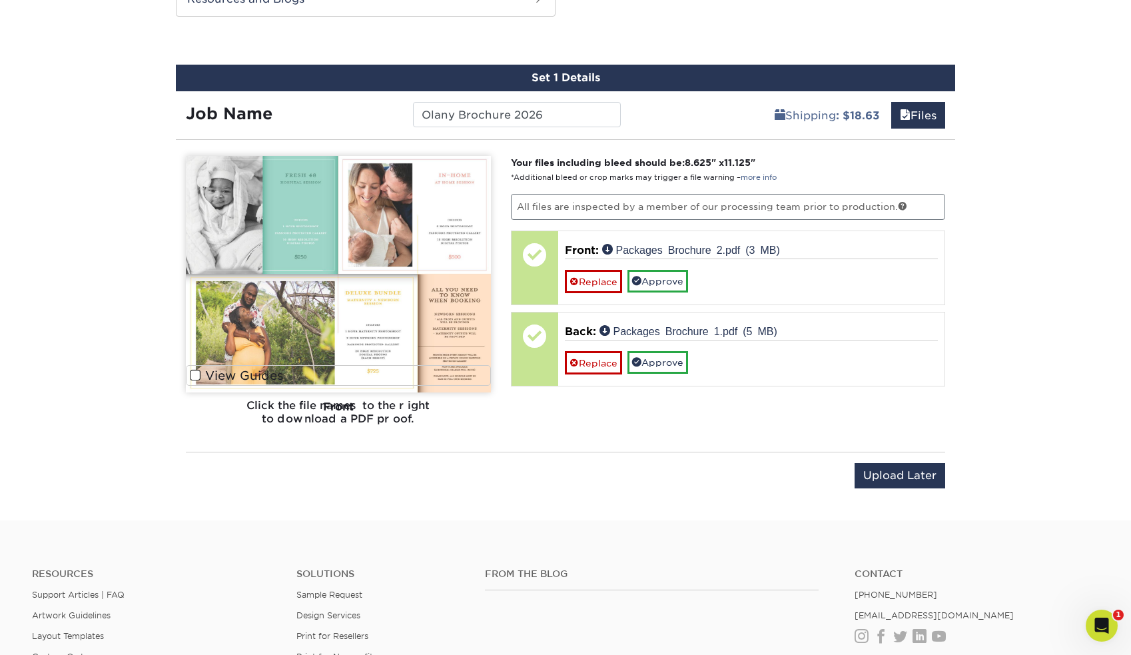
click at [348, 397] on div "Front" at bounding box center [338, 406] width 305 height 29
click at [344, 408] on div "Front" at bounding box center [338, 406] width 305 height 29
click at [338, 419] on h6 "Click the file names to the right to download a PDF proof." at bounding box center [338, 417] width 305 height 36
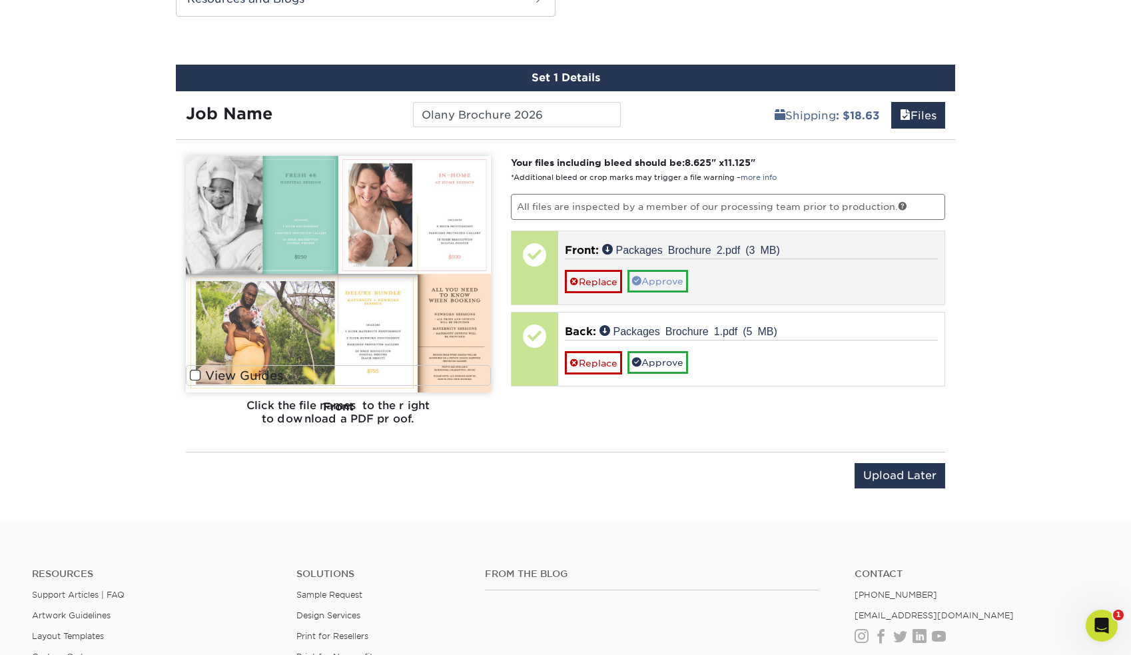
click at [663, 274] on link "Approve" at bounding box center [657, 281] width 61 height 23
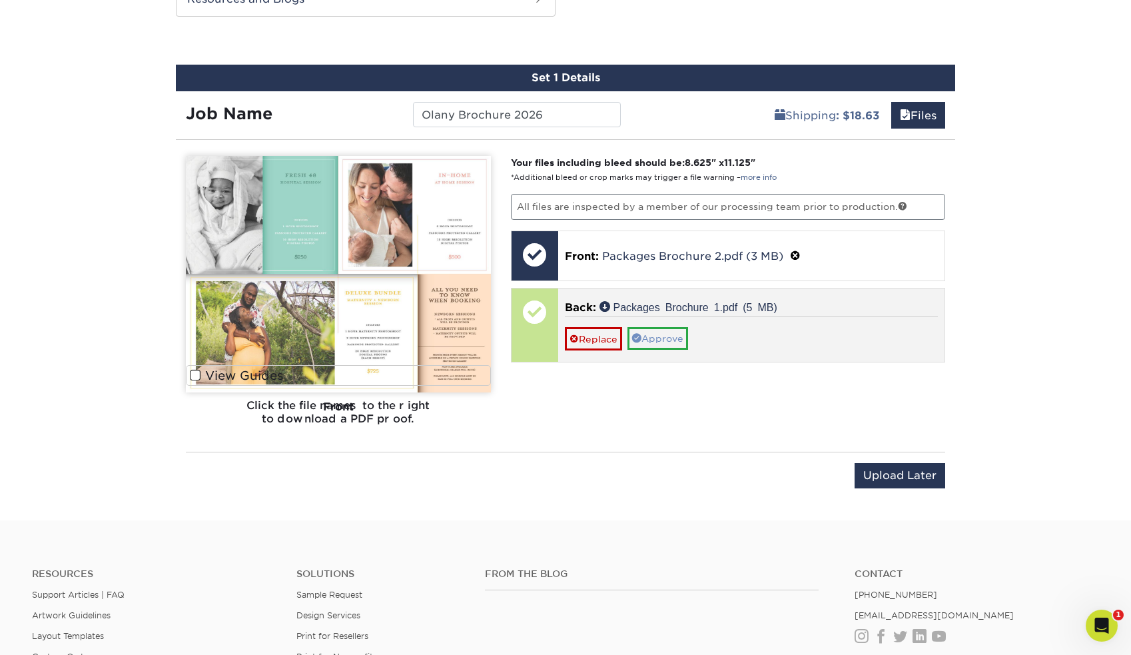
click at [666, 333] on link "Approve" at bounding box center [657, 338] width 61 height 23
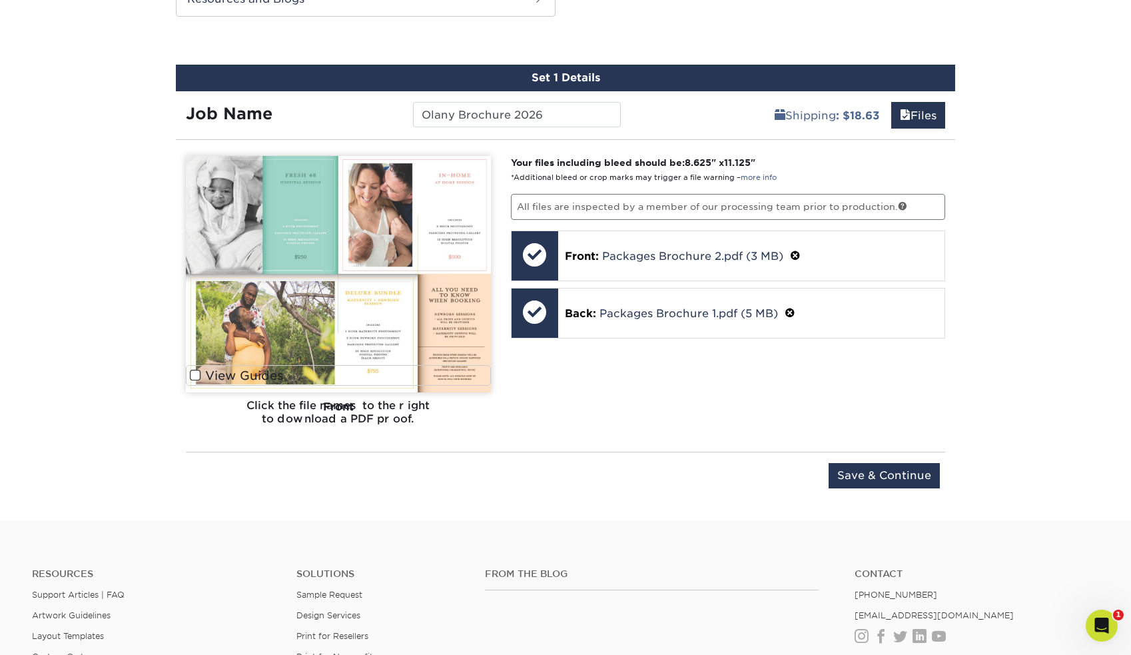
click at [247, 297] on img at bounding box center [338, 274] width 305 height 236
click at [288, 398] on div "Front" at bounding box center [338, 406] width 305 height 29
drag, startPoint x: 296, startPoint y: 406, endPoint x: 332, endPoint y: 406, distance: 35.3
click at [332, 406] on div "Front" at bounding box center [338, 406] width 305 height 29
click at [337, 402] on div "Front" at bounding box center [338, 406] width 305 height 29
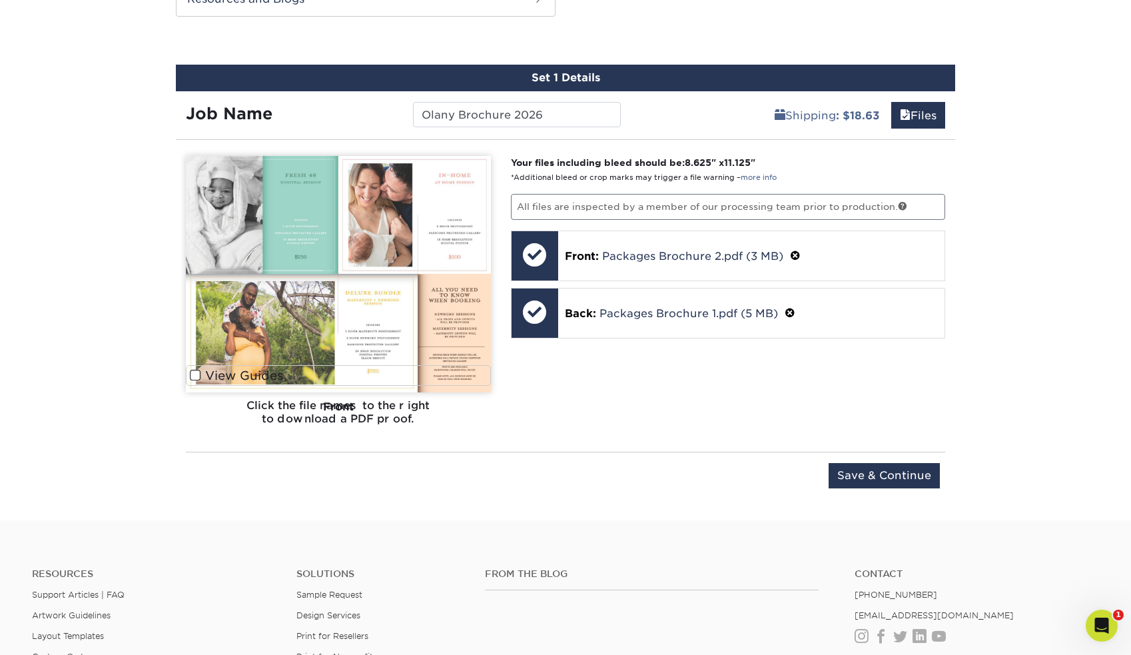
drag, startPoint x: 343, startPoint y: 410, endPoint x: 328, endPoint y: 407, distance: 15.0
click at [338, 410] on div "Front" at bounding box center [338, 406] width 305 height 29
click at [322, 406] on div "Front" at bounding box center [338, 406] width 305 height 29
click at [331, 404] on div "Front" at bounding box center [338, 406] width 305 height 29
click at [359, 382] on img at bounding box center [338, 274] width 305 height 236
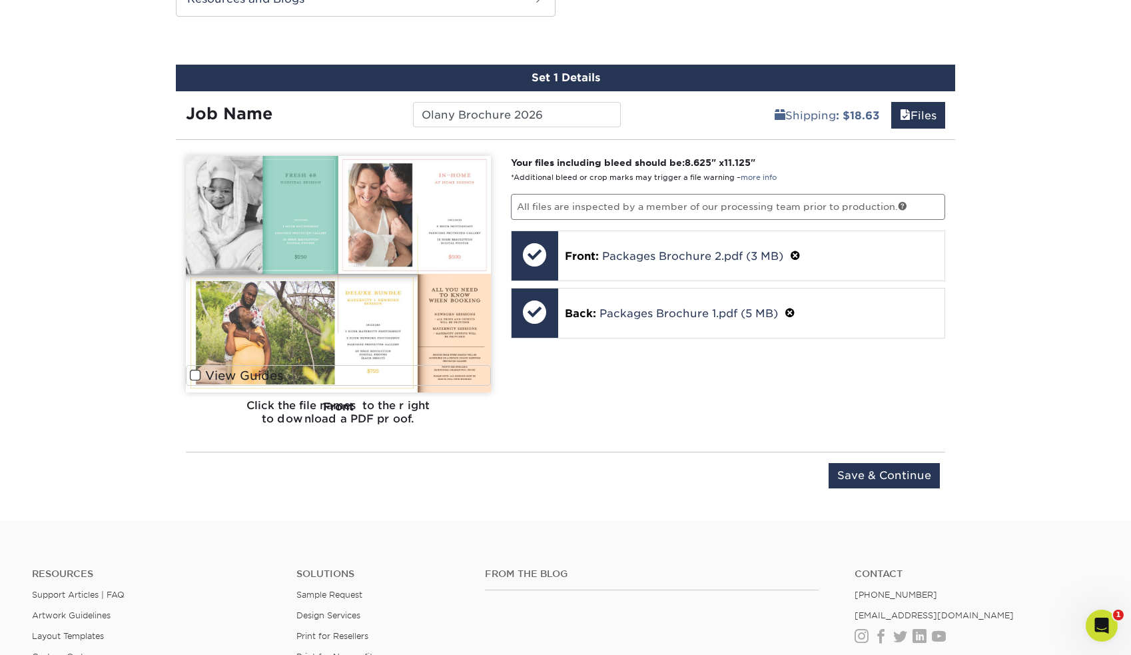
drag, startPoint x: 359, startPoint y: 412, endPoint x: 344, endPoint y: 439, distance: 31.0
click at [358, 418] on div "Front" at bounding box center [338, 406] width 305 height 29
click at [343, 439] on div "You've choosen design services and can continue without uploading files. The fi…" at bounding box center [565, 327] width 779 height 353
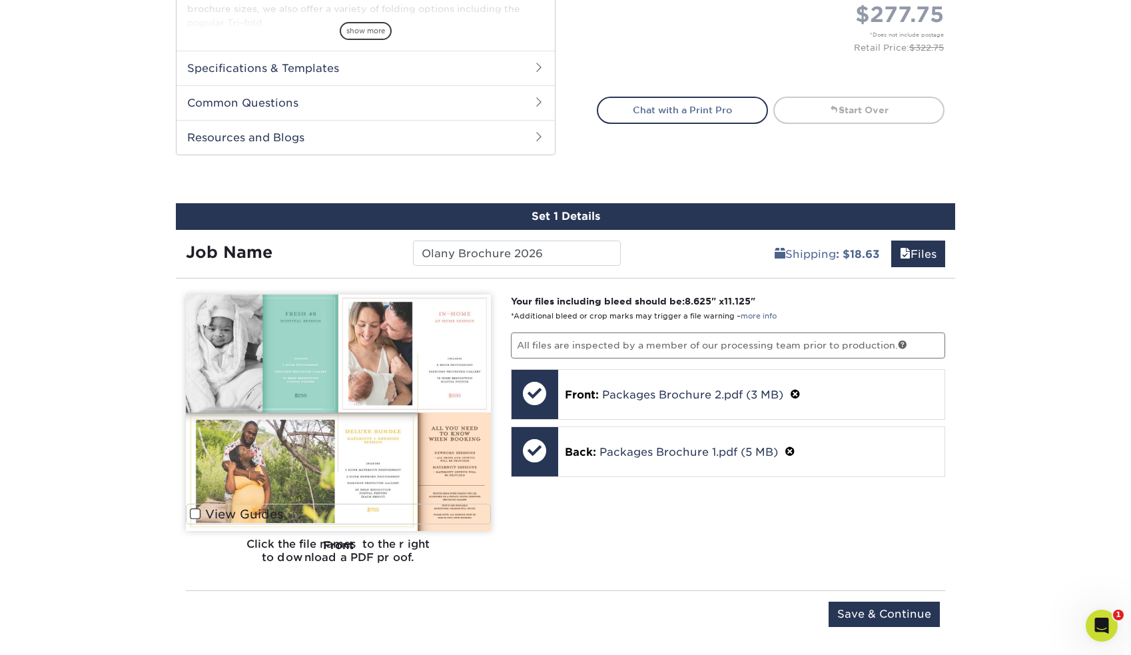
scroll to position [586, 0]
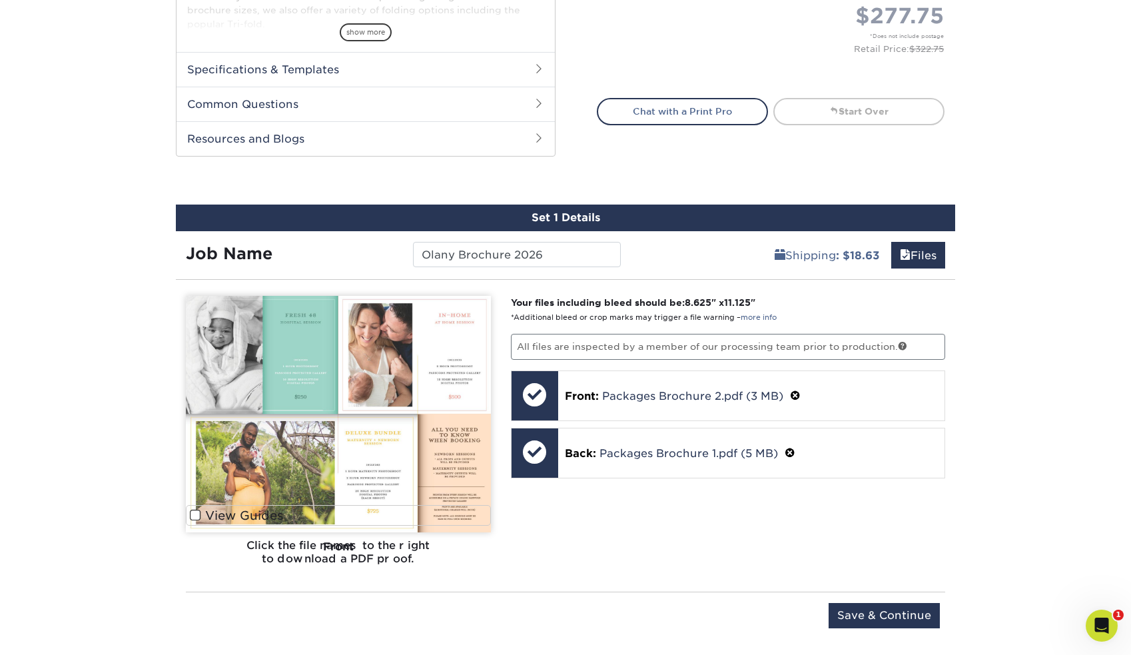
click at [249, 336] on img at bounding box center [338, 414] width 305 height 236
click at [252, 378] on img at bounding box center [338, 414] width 305 height 236
drag, startPoint x: 322, startPoint y: 520, endPoint x: 333, endPoint y: 532, distance: 16.0
click at [324, 522] on img at bounding box center [338, 414] width 305 height 236
click at [342, 548] on div "Front" at bounding box center [338, 546] width 305 height 29
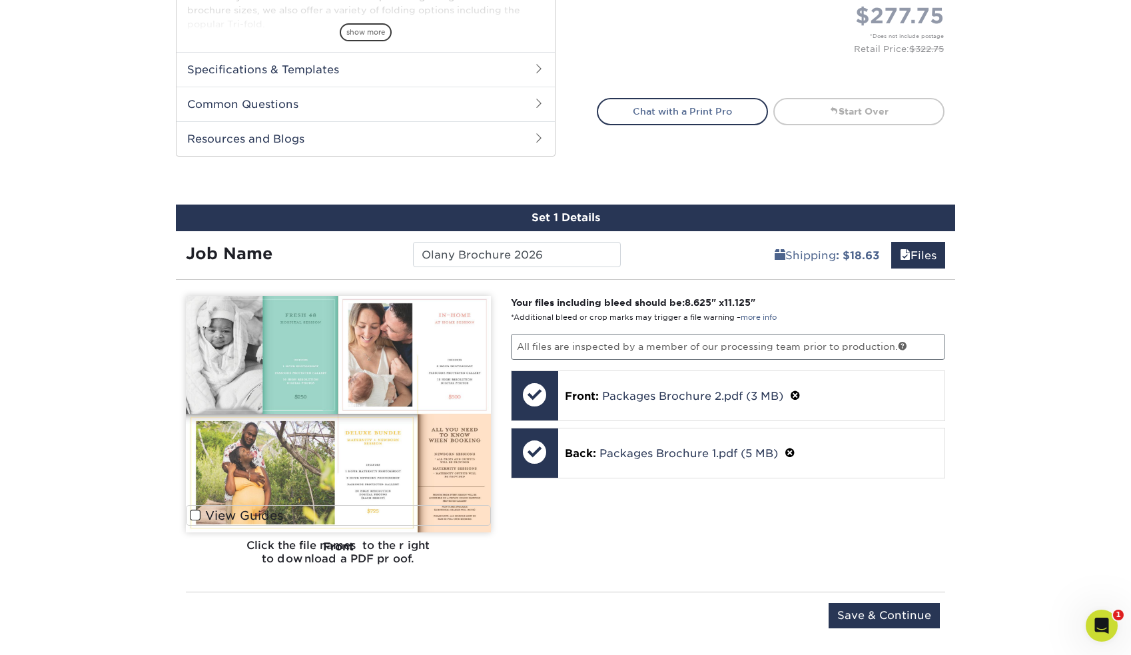
click at [339, 539] on div "Front" at bounding box center [338, 546] width 305 height 29
click at [320, 548] on div "Front" at bounding box center [338, 546] width 305 height 29
click at [278, 551] on div "Front" at bounding box center [338, 546] width 305 height 29
click at [881, 613] on input "Save & Continue" at bounding box center [884, 615] width 111 height 25
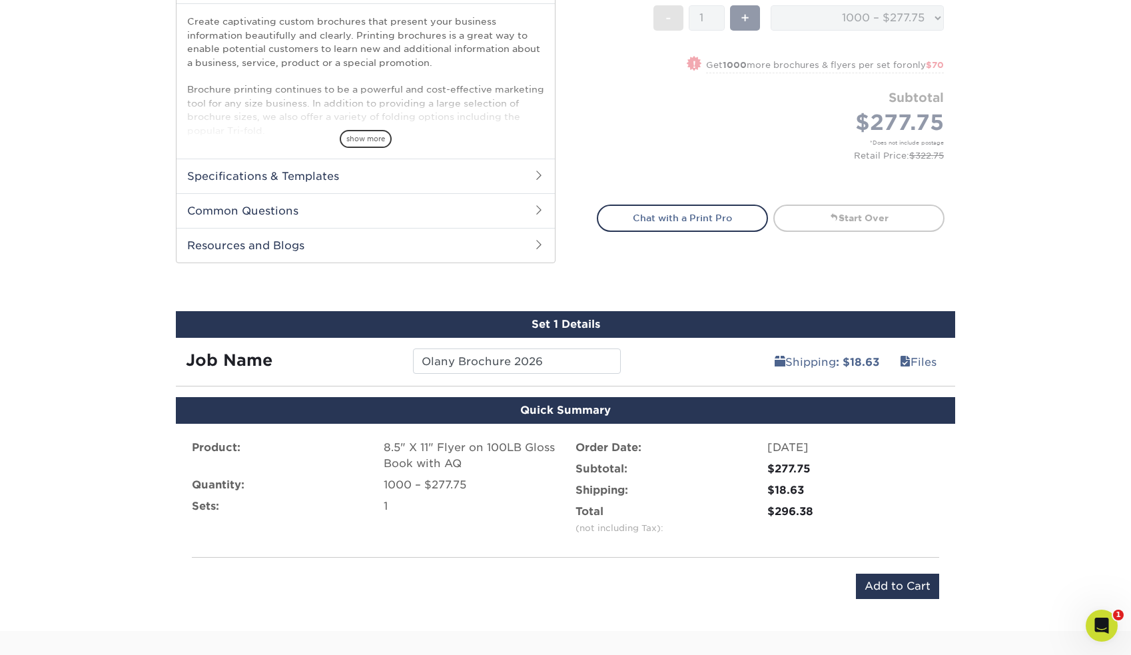
scroll to position [500, 0]
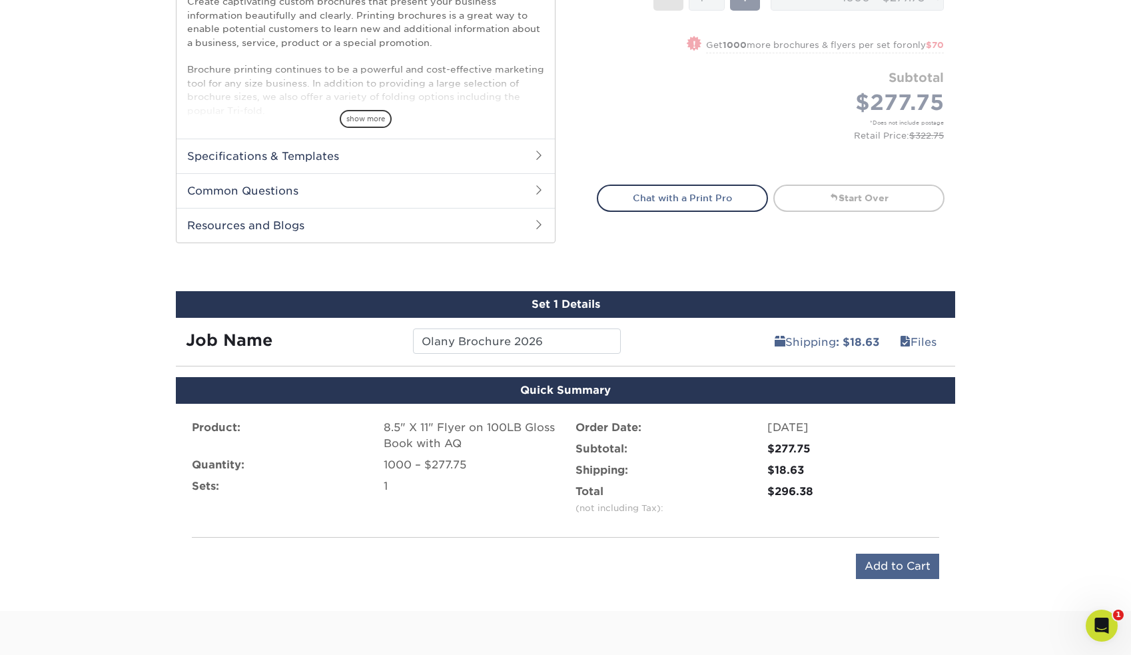
click at [905, 562] on input "Add to Cart" at bounding box center [897, 565] width 83 height 25
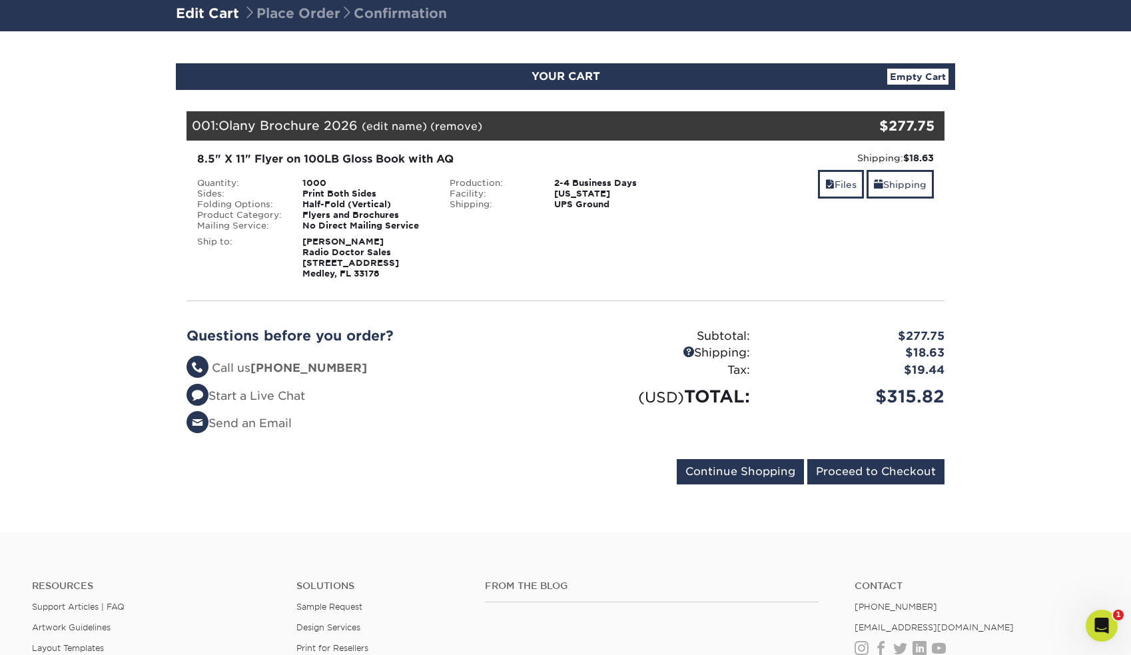
scroll to position [72, 0]
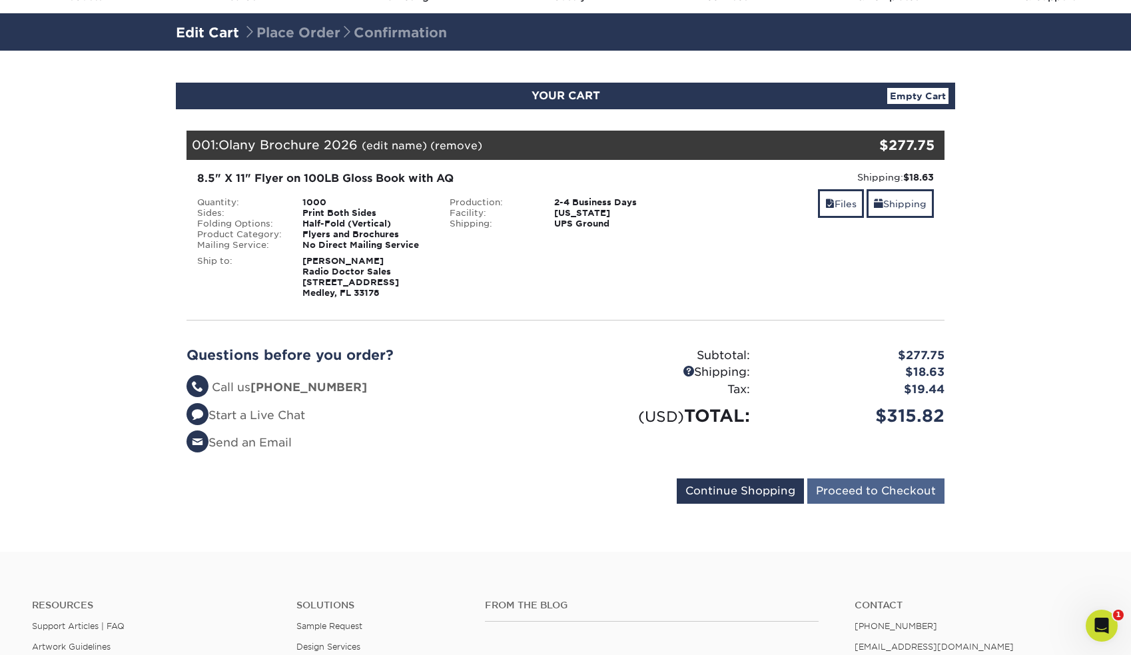
click at [871, 488] on input "Proceed to Checkout" at bounding box center [875, 490] width 137 height 25
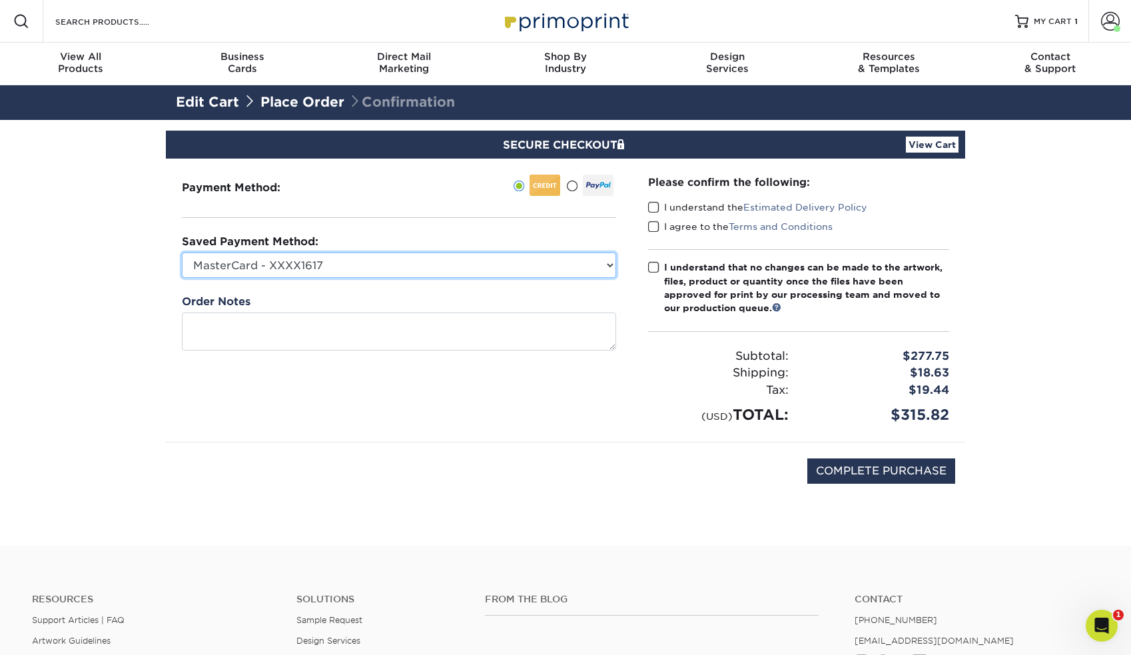
select select
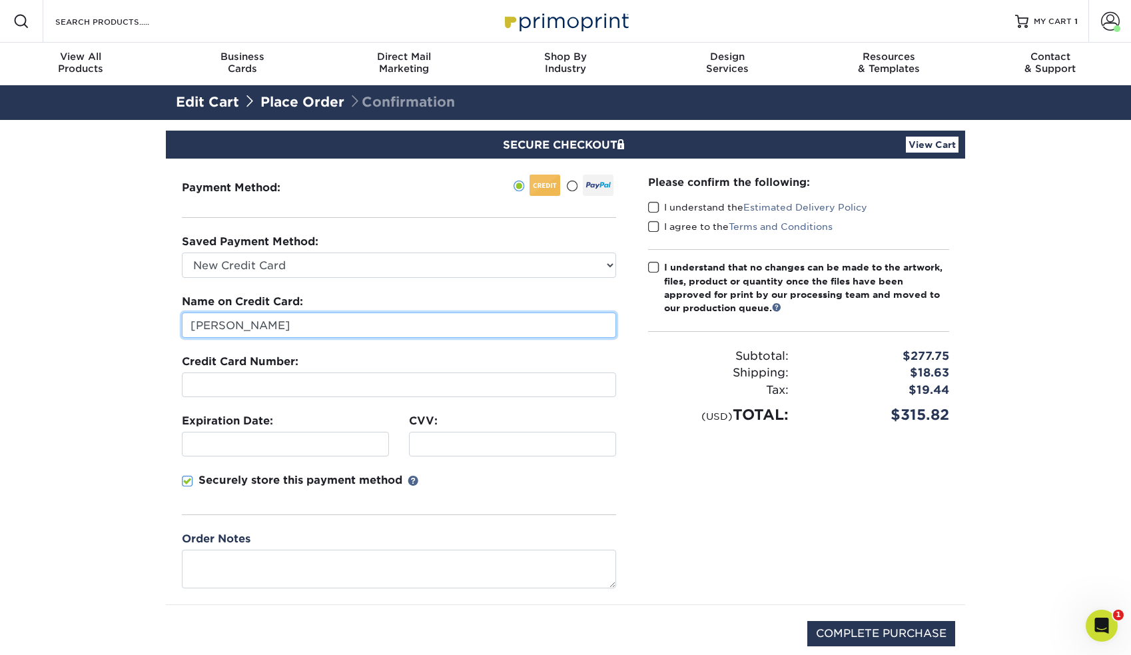
click at [248, 330] on input "[PERSON_NAME]" at bounding box center [399, 324] width 434 height 25
drag, startPoint x: 266, startPoint y: 322, endPoint x: 153, endPoint y: 308, distance: 114.8
click at [153, 308] on section "SECURE CHECKOUT View Cart Payment Method: Saved Payment Method:" at bounding box center [565, 414] width 1131 height 588
drag, startPoint x: 184, startPoint y: 324, endPoint x: 129, endPoint y: 308, distance: 58.0
click at [129, 308] on section "SECURE CHECKOUT View Cart Payment Method: Saved Payment Method:" at bounding box center [565, 414] width 1131 height 588
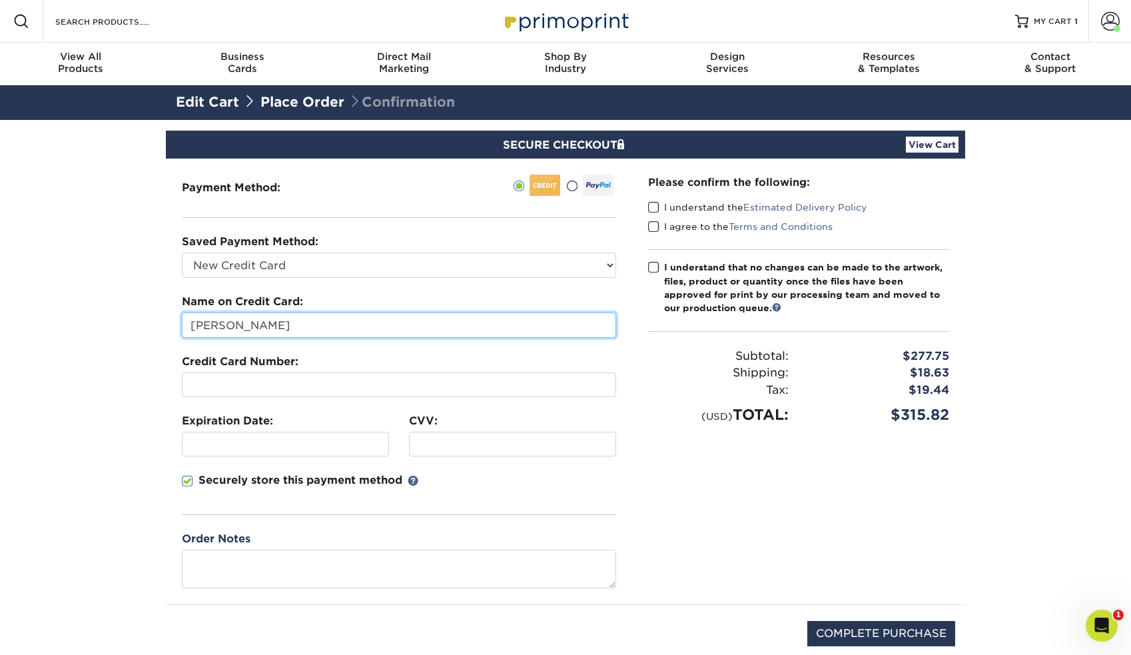
type input "Tiffany S Brewley"
click at [448, 452] on div at bounding box center [512, 444] width 207 height 25
click at [653, 210] on span at bounding box center [653, 207] width 11 height 13
click at [0, 0] on input "I understand the Estimated Delivery Policy" at bounding box center [0, 0] width 0 height 0
click at [653, 225] on span at bounding box center [653, 226] width 11 height 13
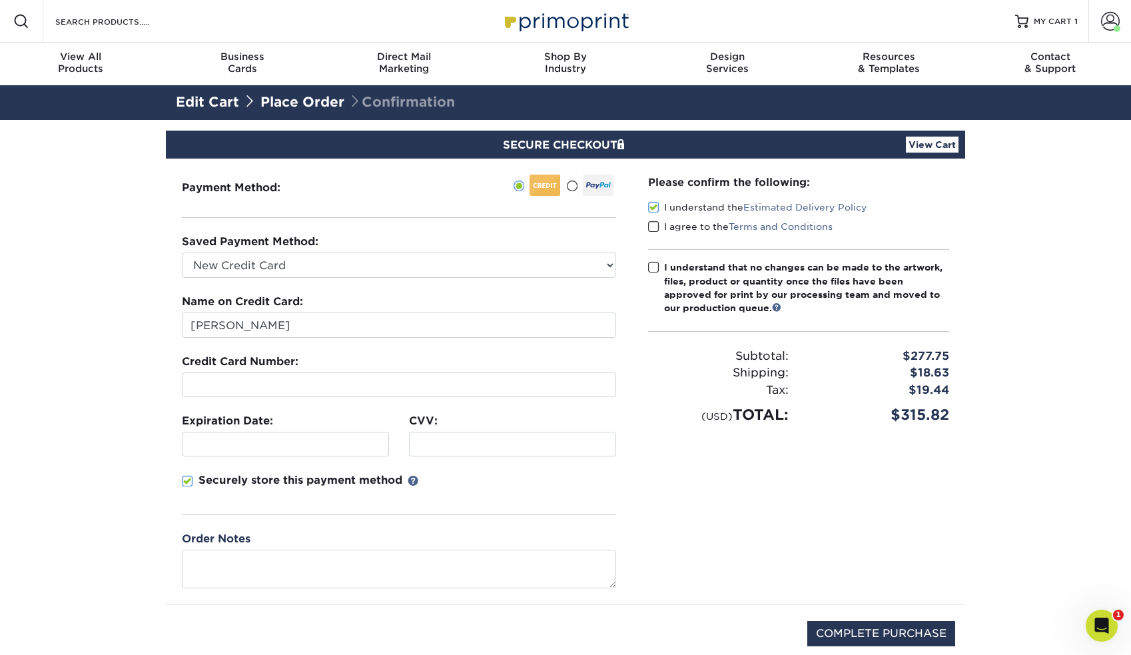
click at [0, 0] on input "I agree to the Terms and Conditions" at bounding box center [0, 0] width 0 height 0
click at [653, 264] on span at bounding box center [653, 267] width 11 height 13
click at [0, 0] on input "I understand that no changes can be made to the artwork, files, product or quan…" at bounding box center [0, 0] width 0 height 0
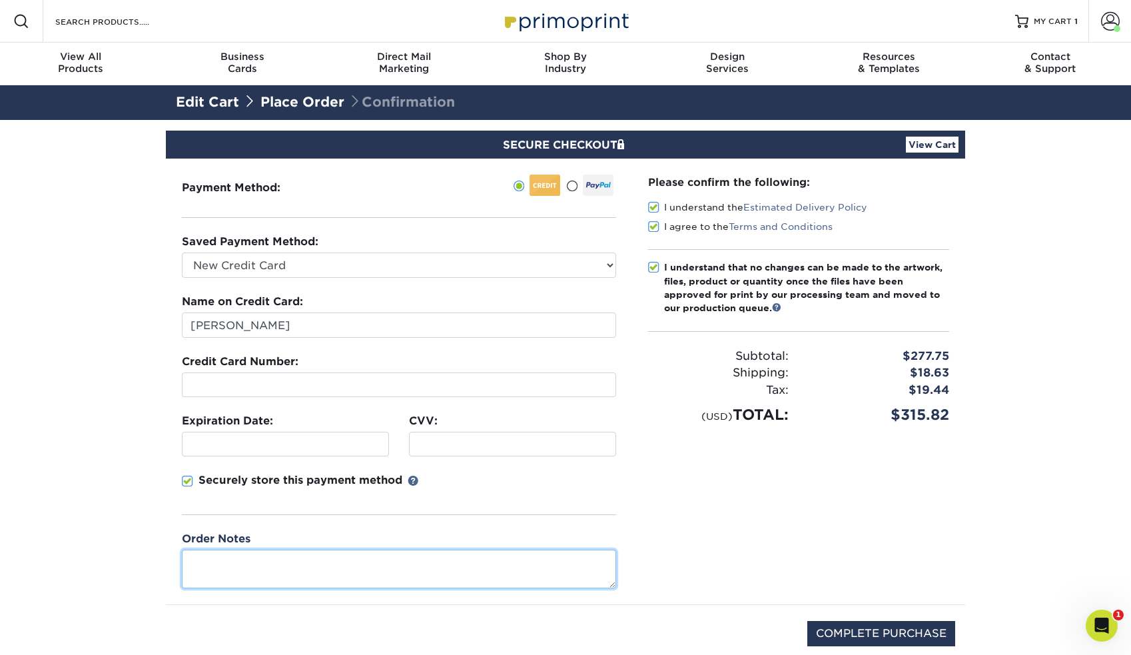
click at [267, 563] on textarea at bounding box center [399, 568] width 434 height 38
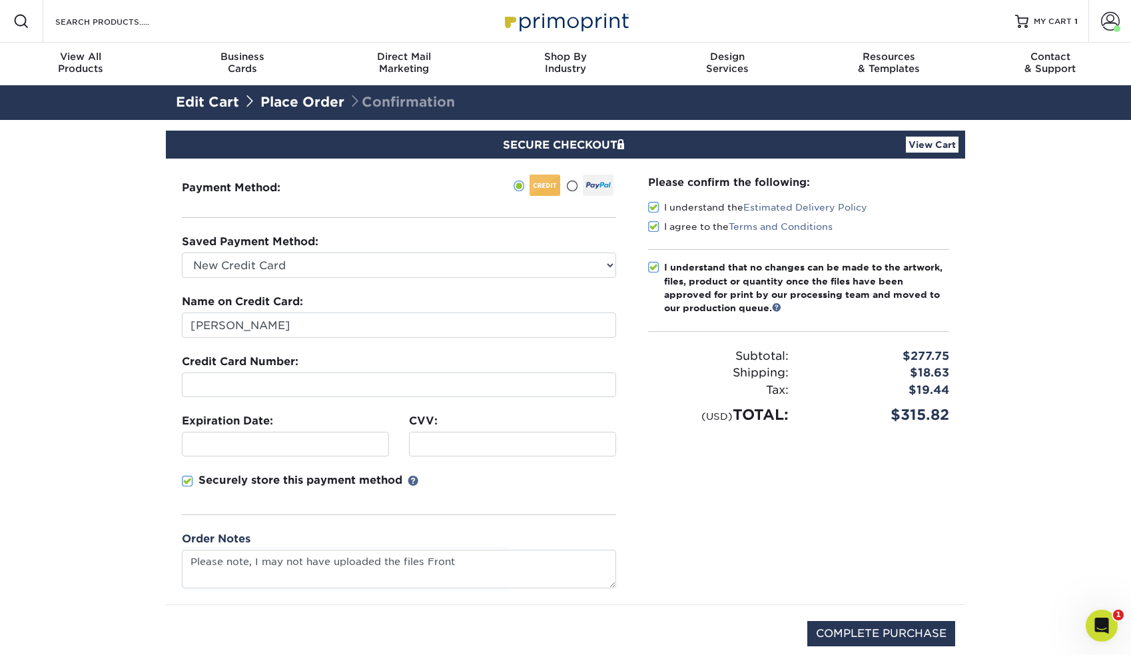
click at [88, 392] on section "SECURE CHECKOUT View Cart Payment Method: Saved Payment Method:" at bounding box center [565, 414] width 1131 height 588
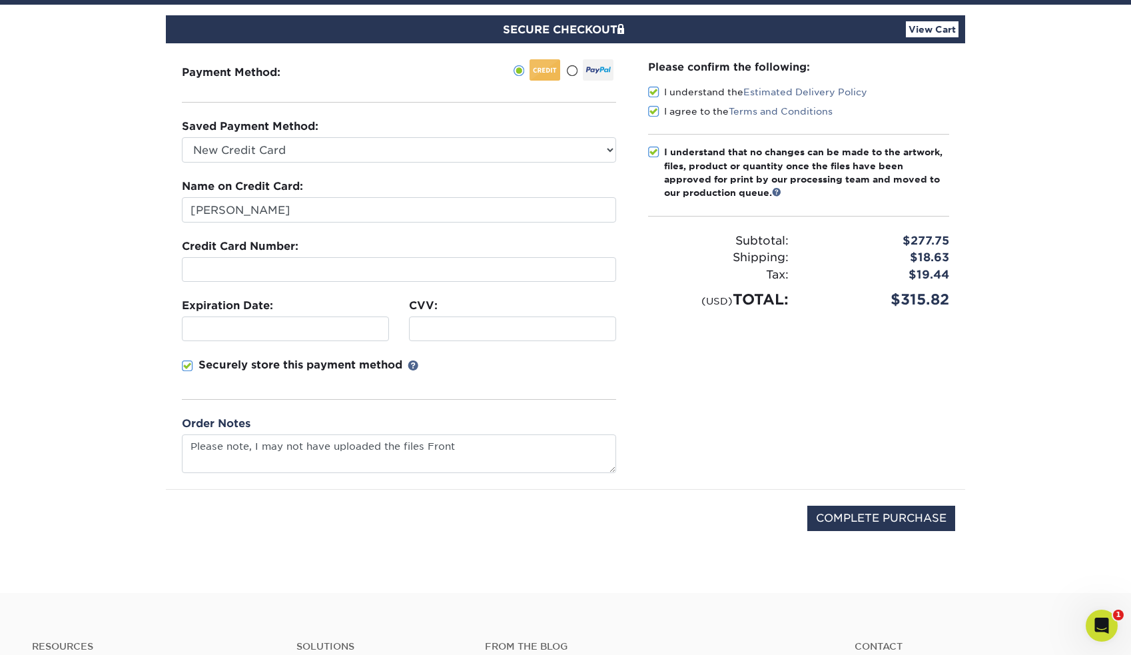
scroll to position [107, 0]
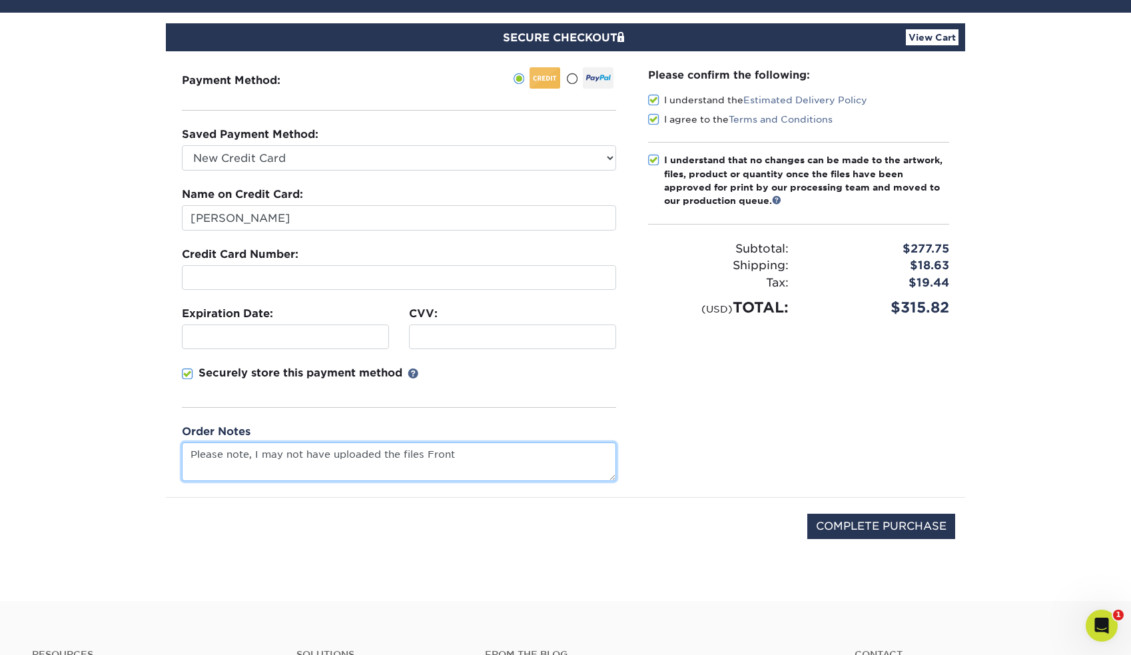
click at [466, 453] on textarea "Please note, I may not have uploaded the files Front" at bounding box center [399, 461] width 434 height 38
drag, startPoint x: 470, startPoint y: 458, endPoint x: 423, endPoint y: 460, distance: 47.3
click at [423, 460] on textarea "Please note, I may not have uploaded the files Front" at bounding box center [399, 461] width 434 height 38
type textarea "Please note, I may not have uploaded the files and Back correctly, please insur…"
drag, startPoint x: 177, startPoint y: 435, endPoint x: 149, endPoint y: 411, distance: 36.3
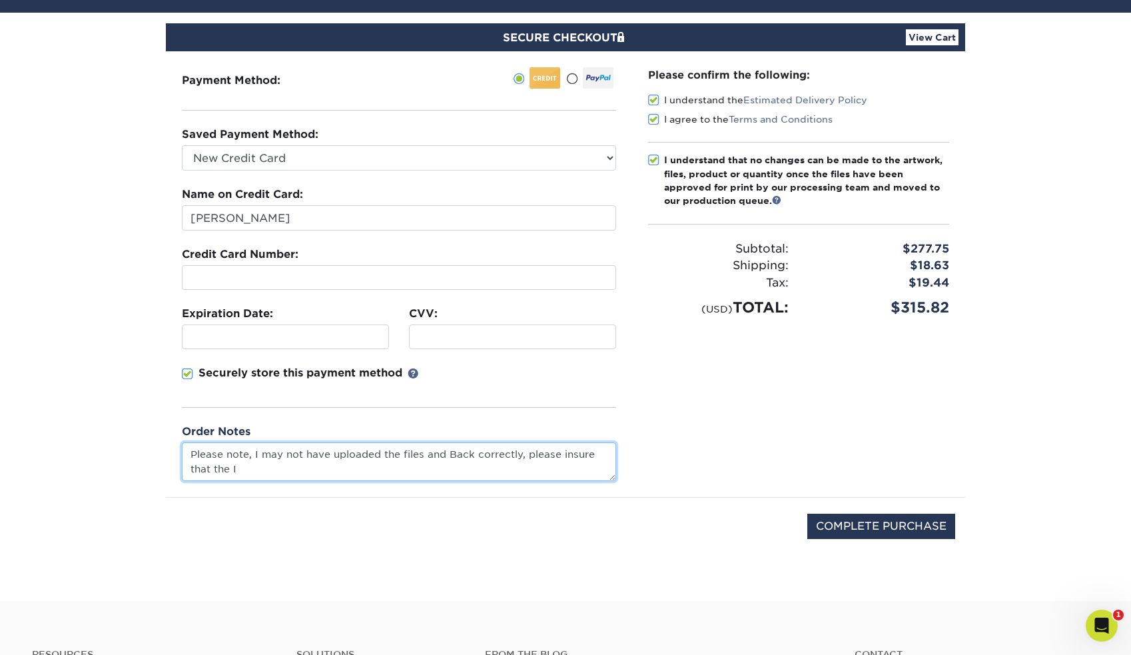
click at [151, 412] on section "SECURE CHECKOUT View Cart Payment Method: Saved Payment Method:" at bounding box center [565, 307] width 1131 height 588
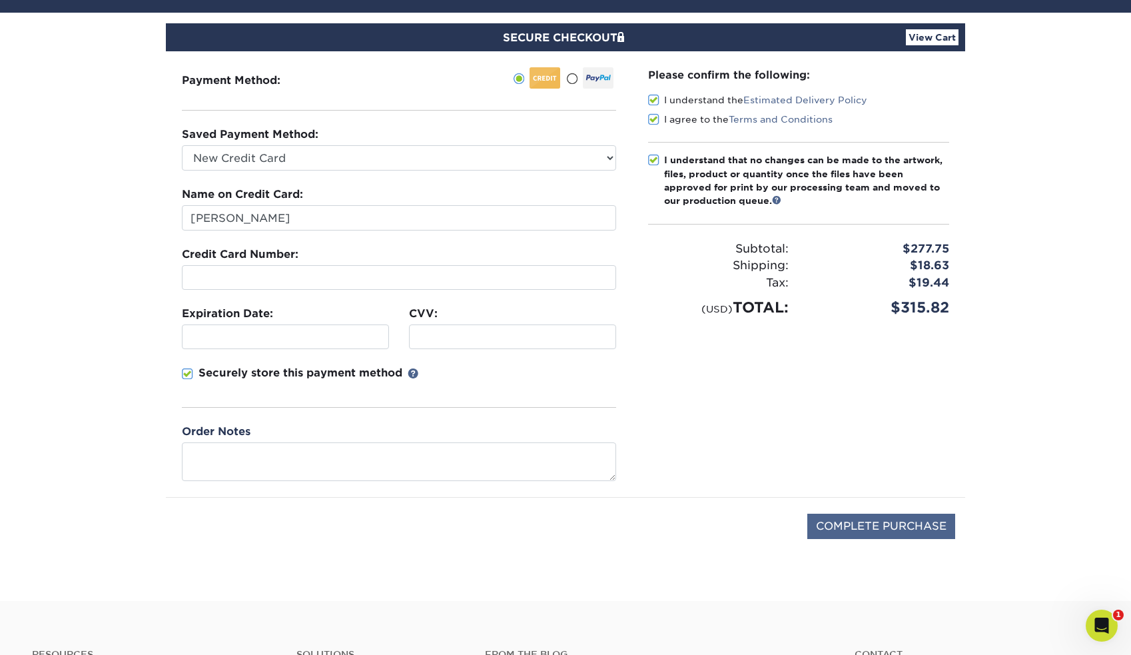
click at [840, 528] on input "COMPLETE PURCHASE" at bounding box center [881, 526] width 148 height 25
type input "PROCESSING, PLEASE WAIT..."
